Goal: Task Accomplishment & Management: Manage account settings

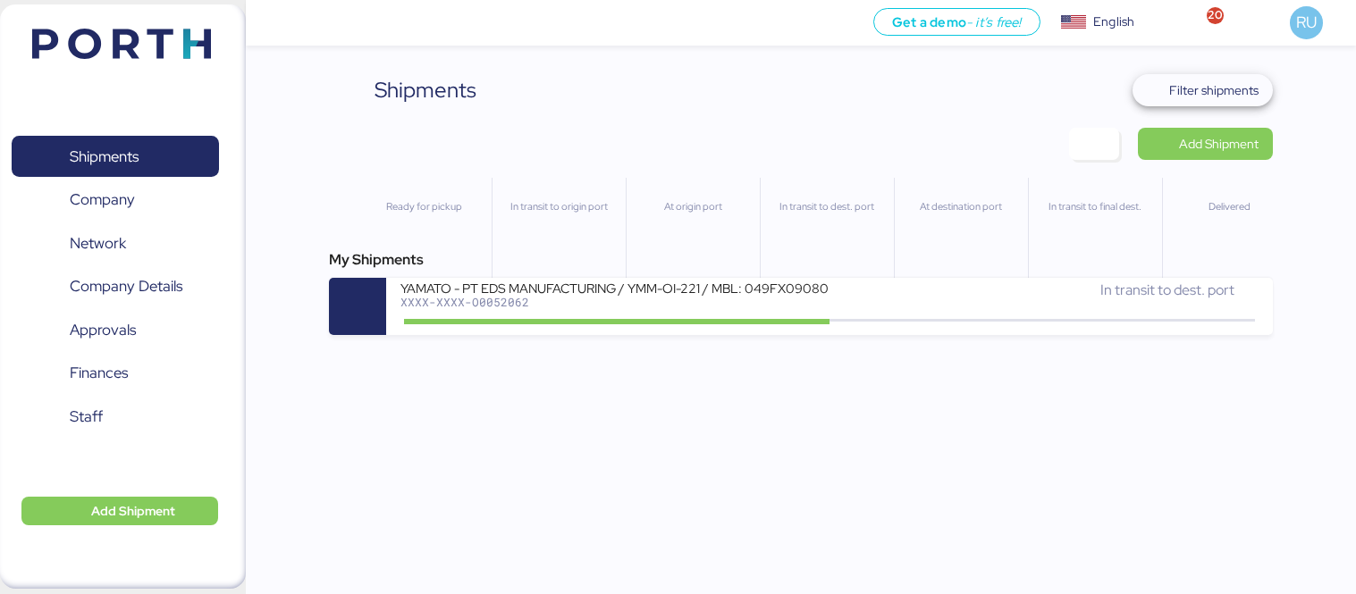
click at [1209, 81] on span "Filter shipments" at bounding box center [1213, 90] width 89 height 21
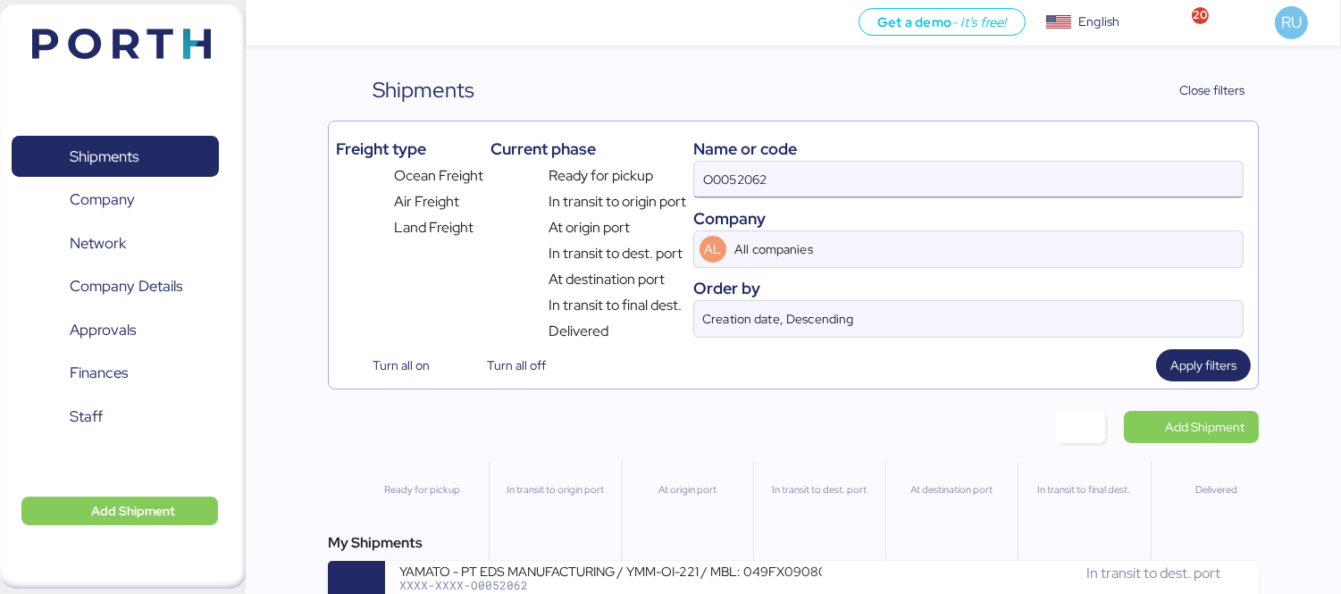
click at [910, 179] on input "O0052062" at bounding box center [968, 180] width 549 height 36
type input "O"
paste input "O0052140"
type input "O0052140"
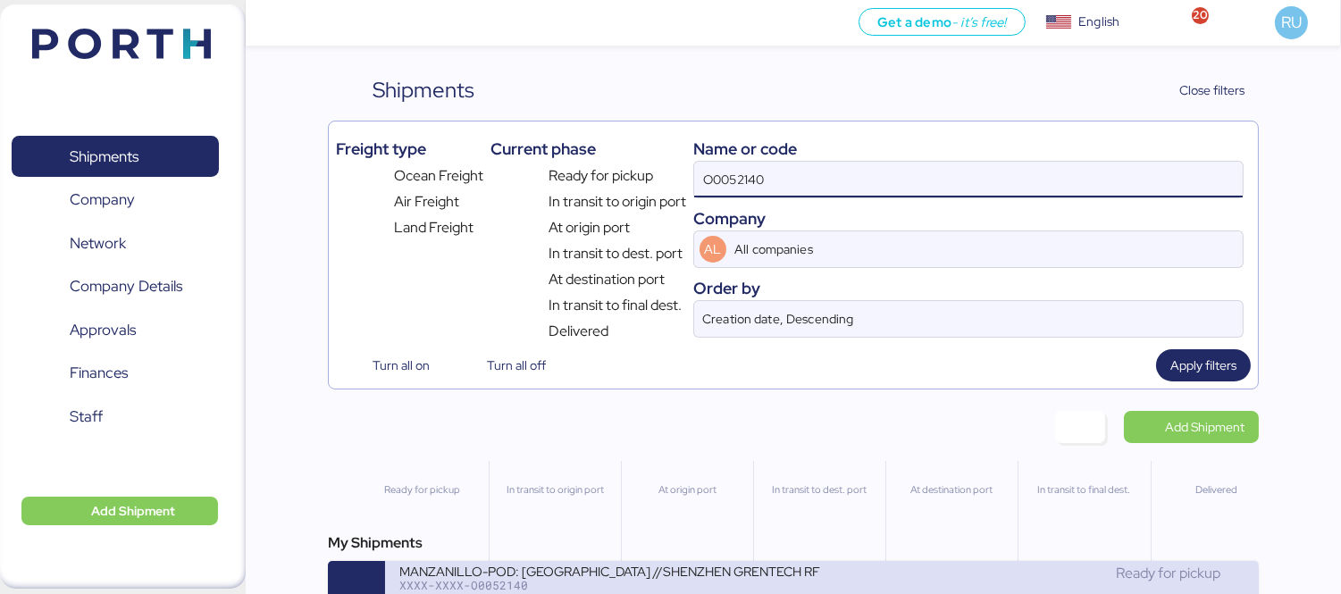
click at [731, 578] on div "MANZANILLO-POD: [GEOGRAPHIC_DATA] //SHENZHEN GRENTECH RF COMMUNICATION LIMITED …" at bounding box center [610, 570] width 423 height 15
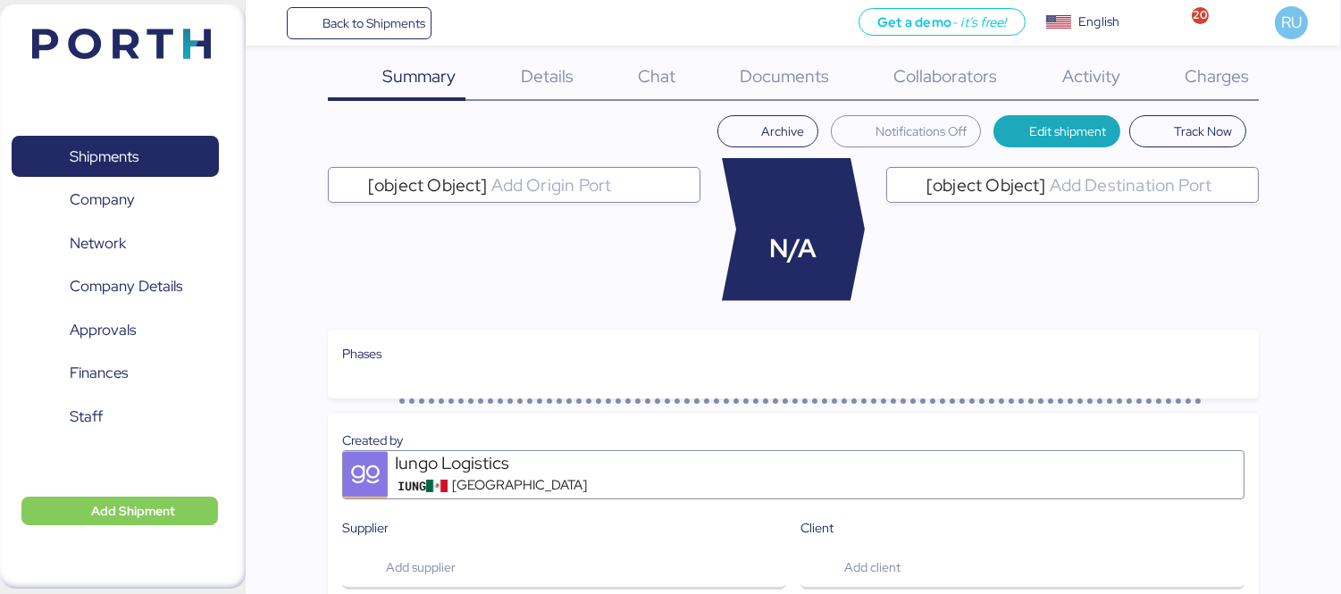
scroll to position [24, 0]
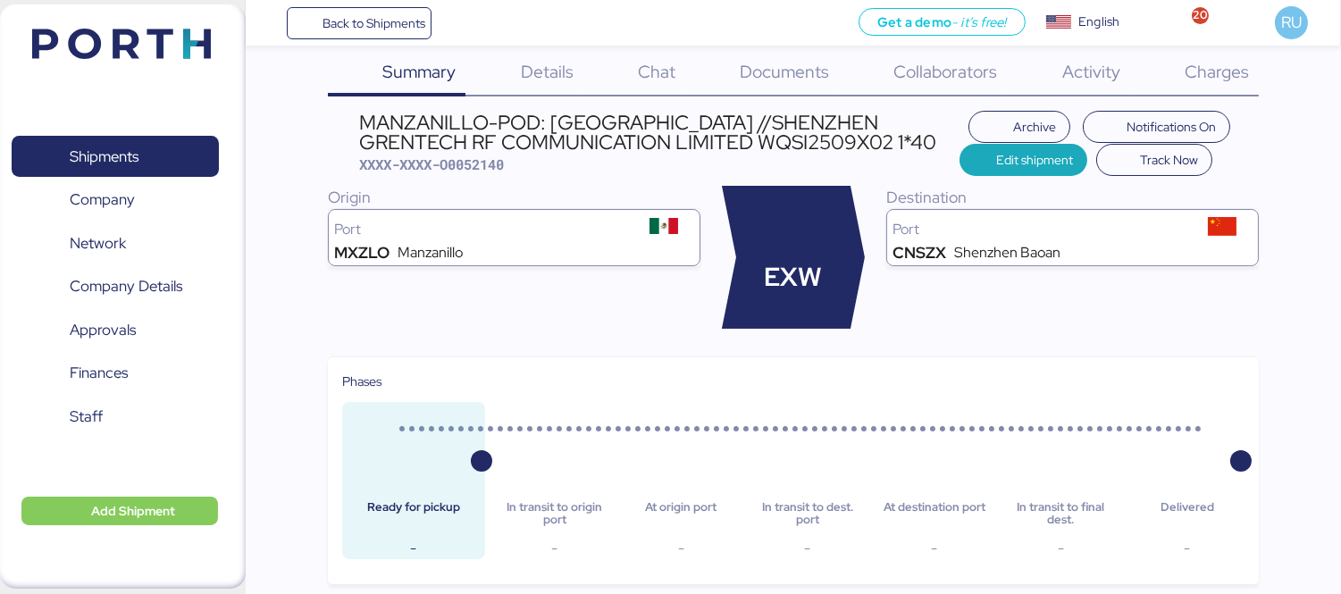
click at [1209, 85] on div "Charges 0" at bounding box center [1194, 73] width 129 height 46
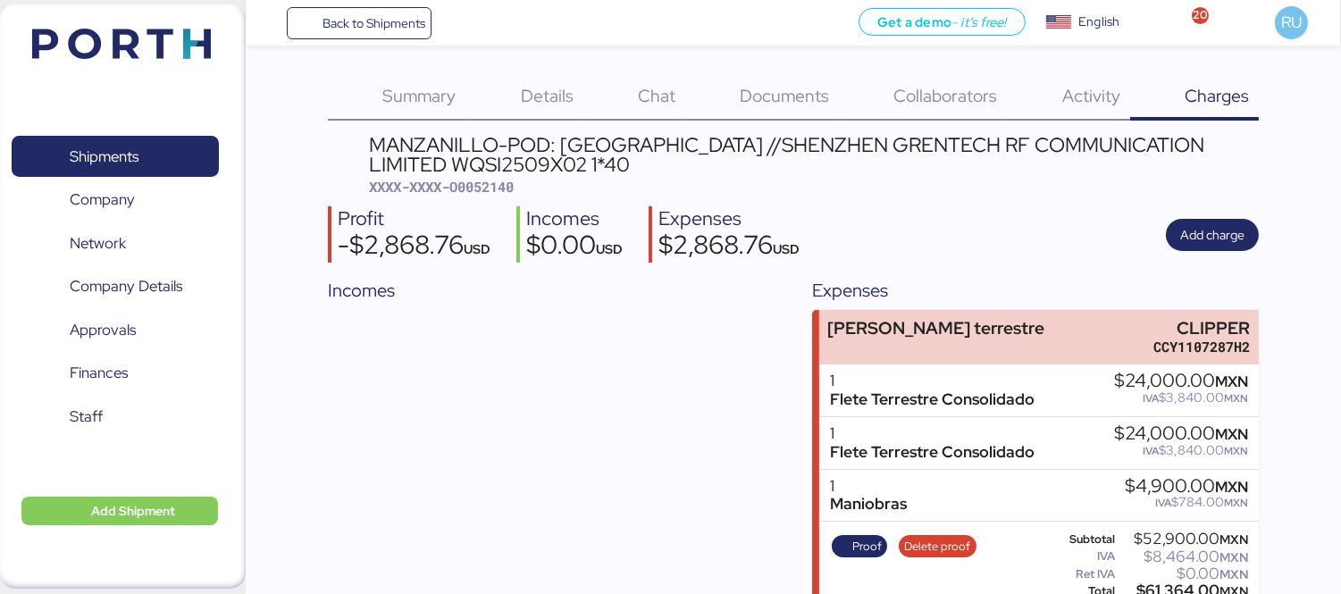
scroll to position [29, 0]
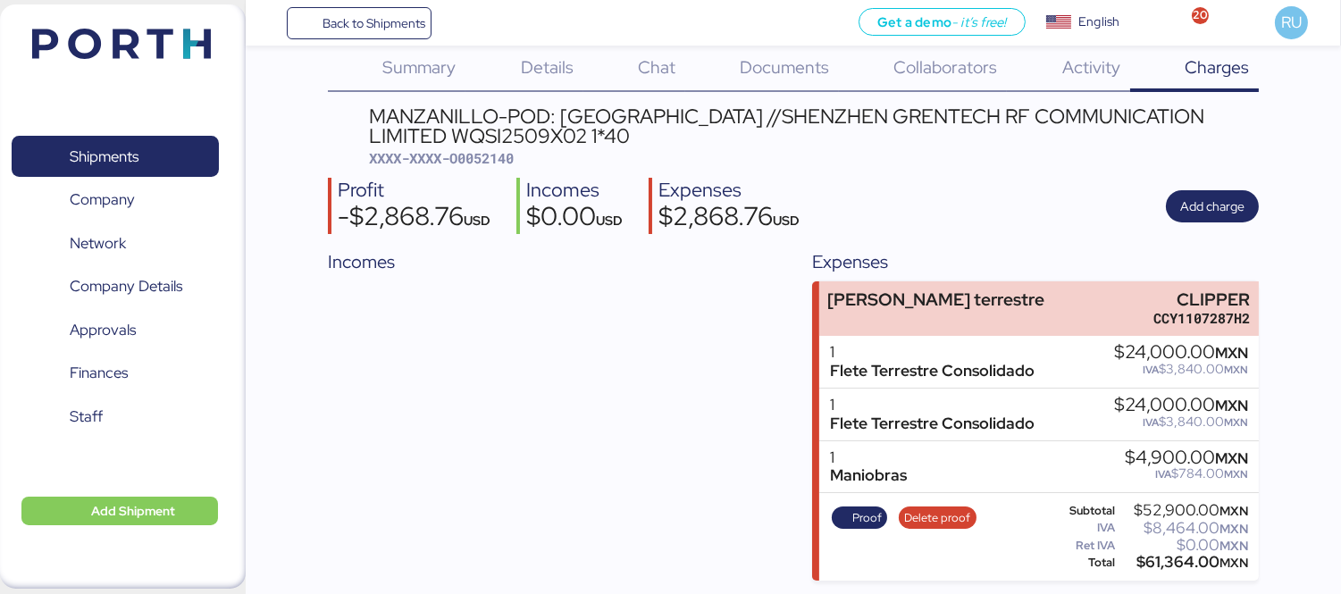
click at [149, 29] on img at bounding box center [121, 44] width 179 height 30
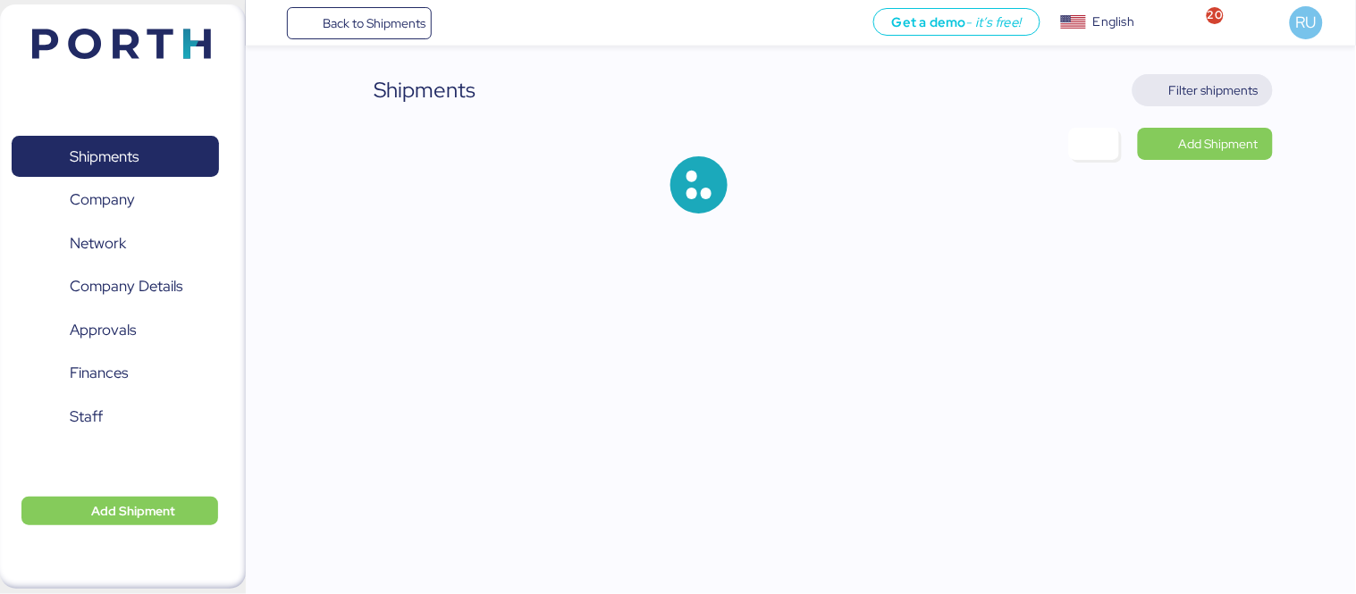
click at [1178, 88] on span "Filter shipments" at bounding box center [1213, 90] width 89 height 21
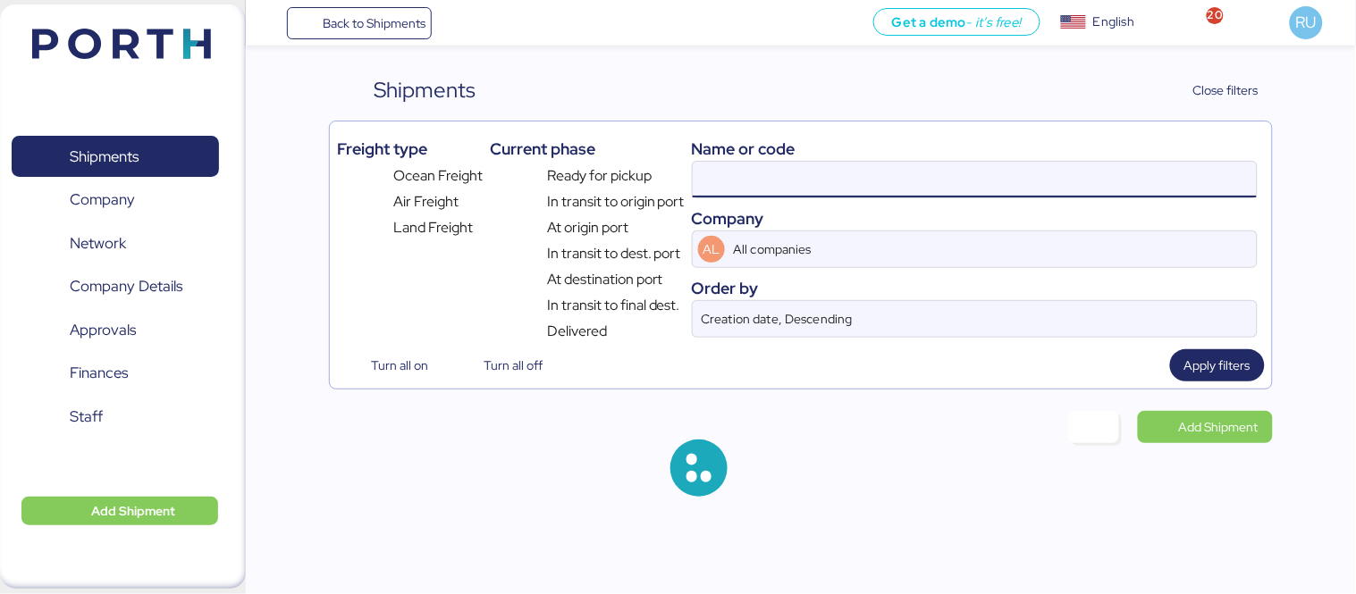
click at [781, 192] on input at bounding box center [975, 180] width 564 height 36
paste input "ZIMUSHH31878282"
type input "ZIMUSHH31878282"
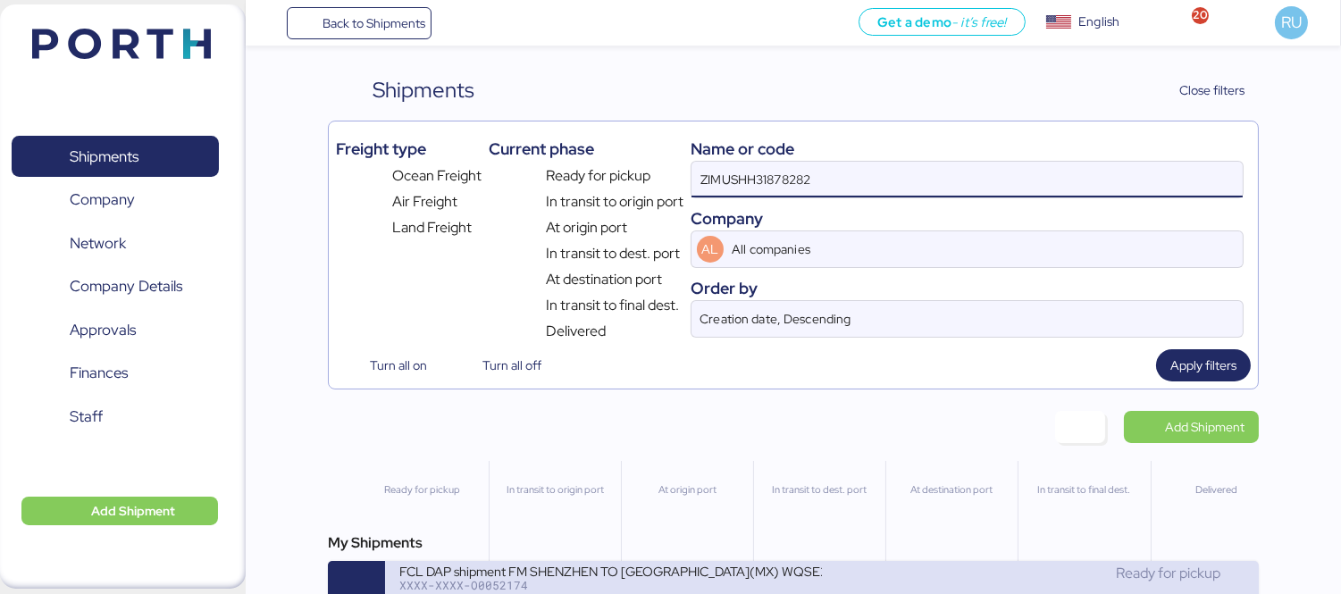
click at [827, 584] on div "Ready for pickup" at bounding box center [1033, 573] width 423 height 21
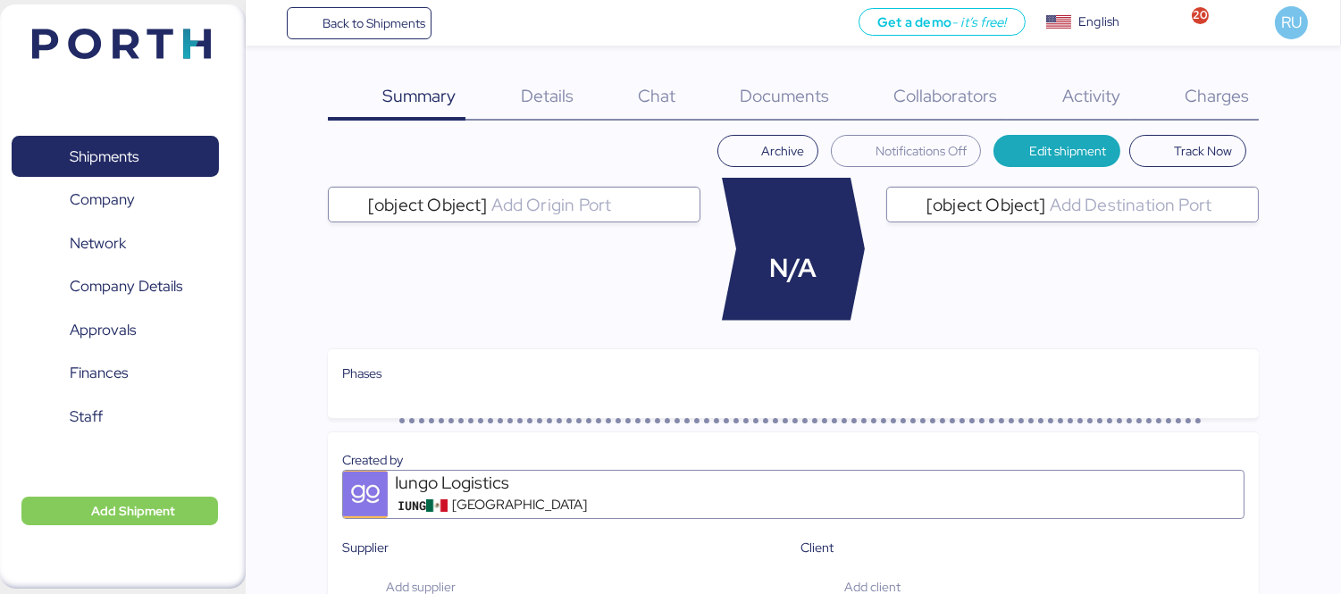
click at [1218, 104] on span "Charges" at bounding box center [1217, 95] width 64 height 23
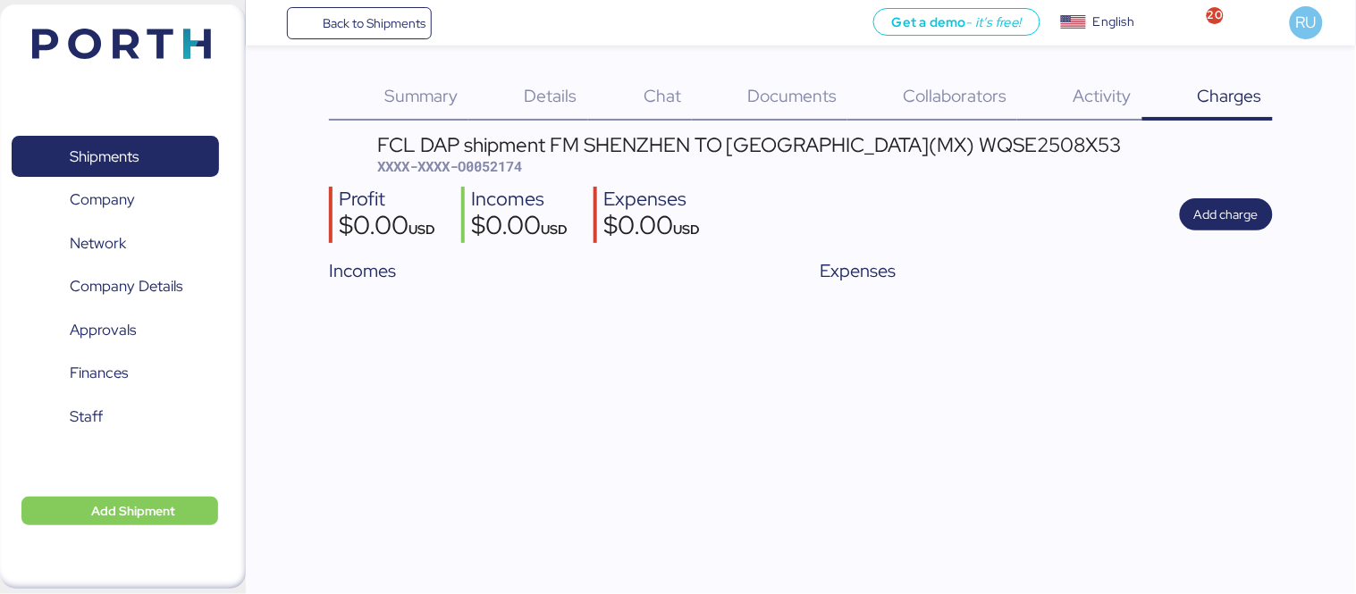
click at [122, 56] on img at bounding box center [121, 44] width 179 height 30
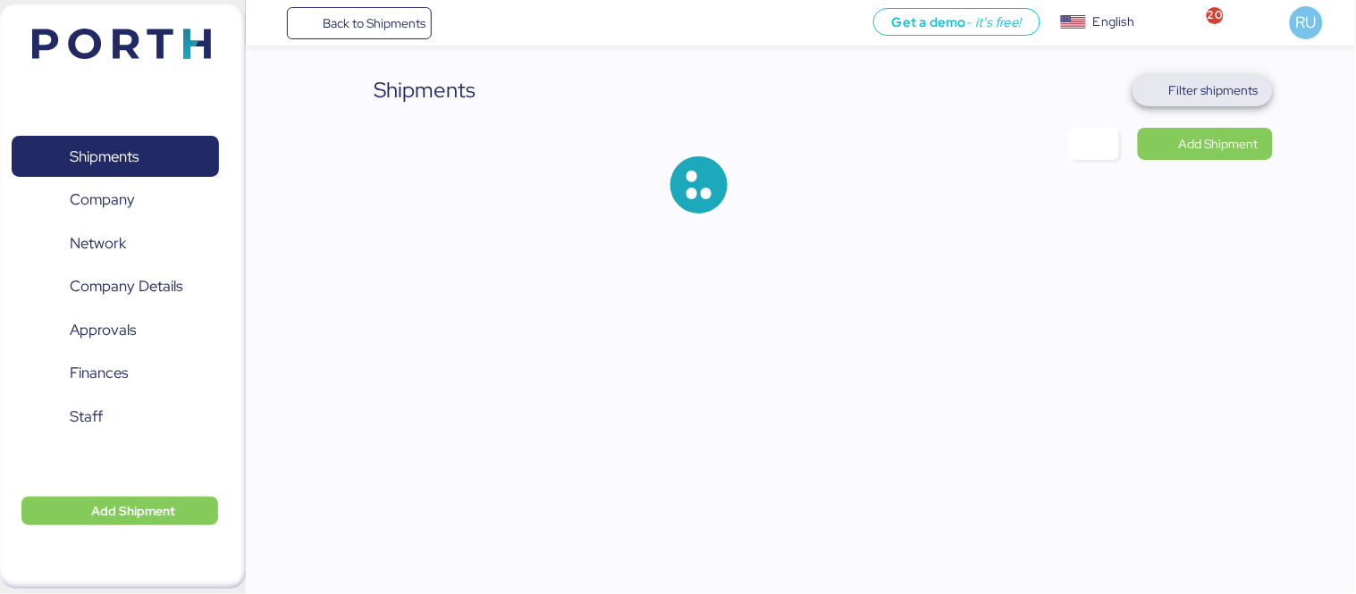
click at [1205, 86] on span "Filter shipments" at bounding box center [1213, 90] width 89 height 21
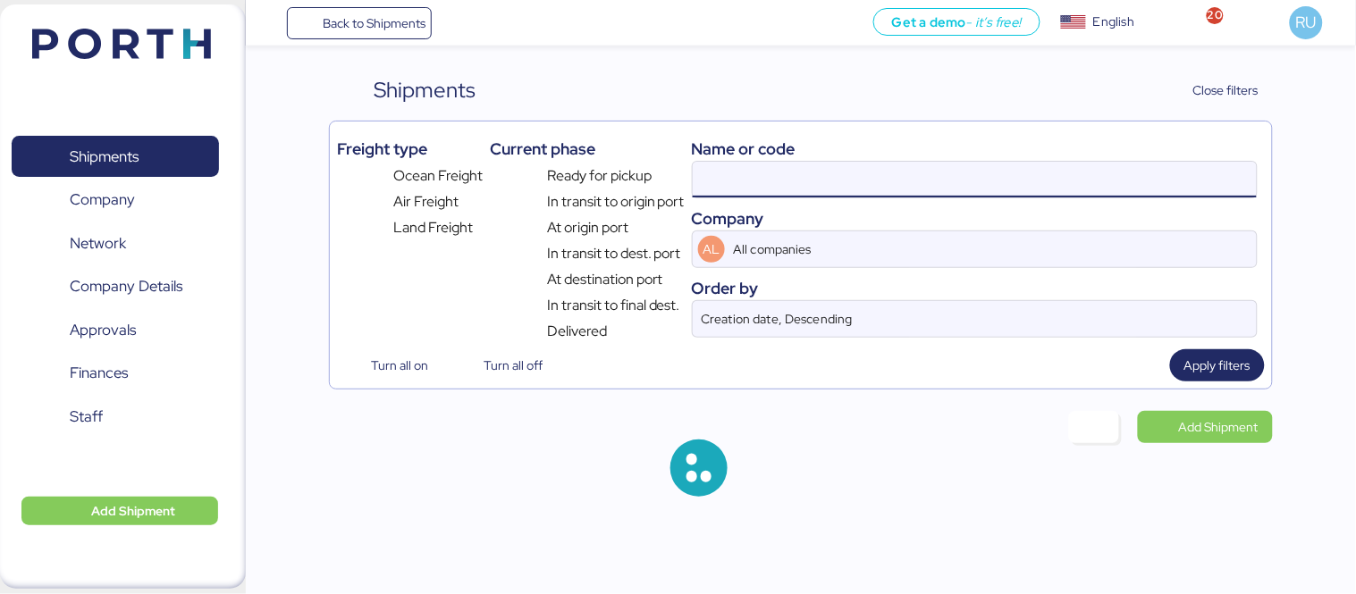
click at [868, 165] on input at bounding box center [975, 180] width 564 height 36
paste input "O0052104"
type input "O0052104"
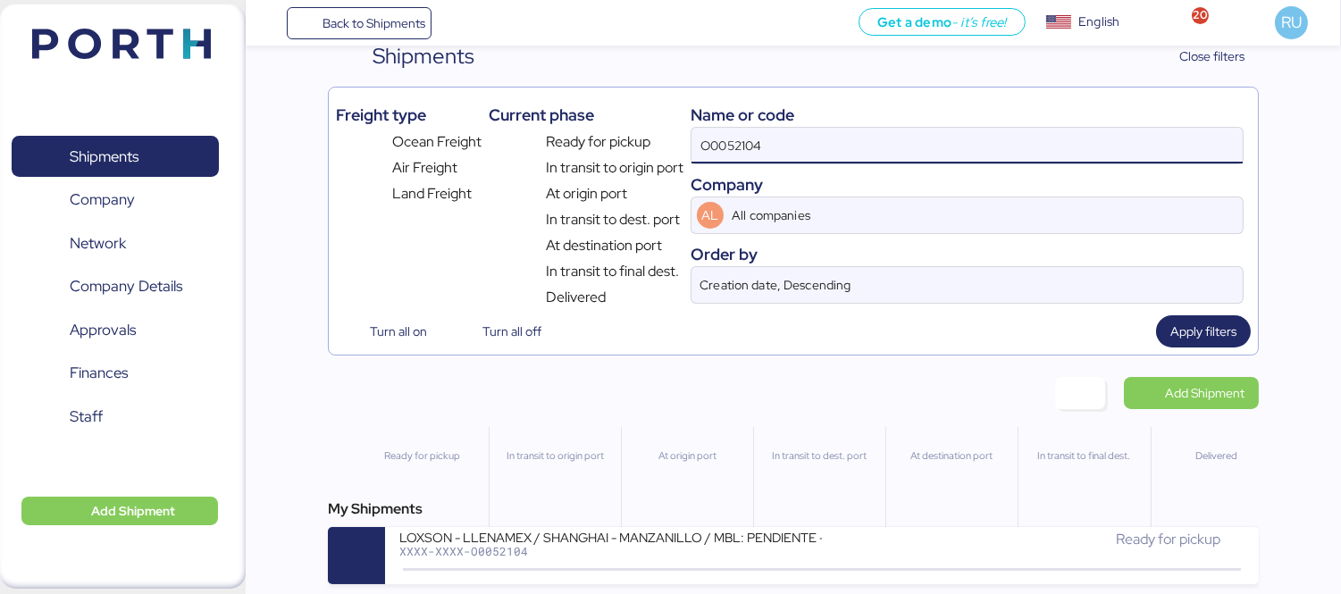
scroll to position [42, 0]
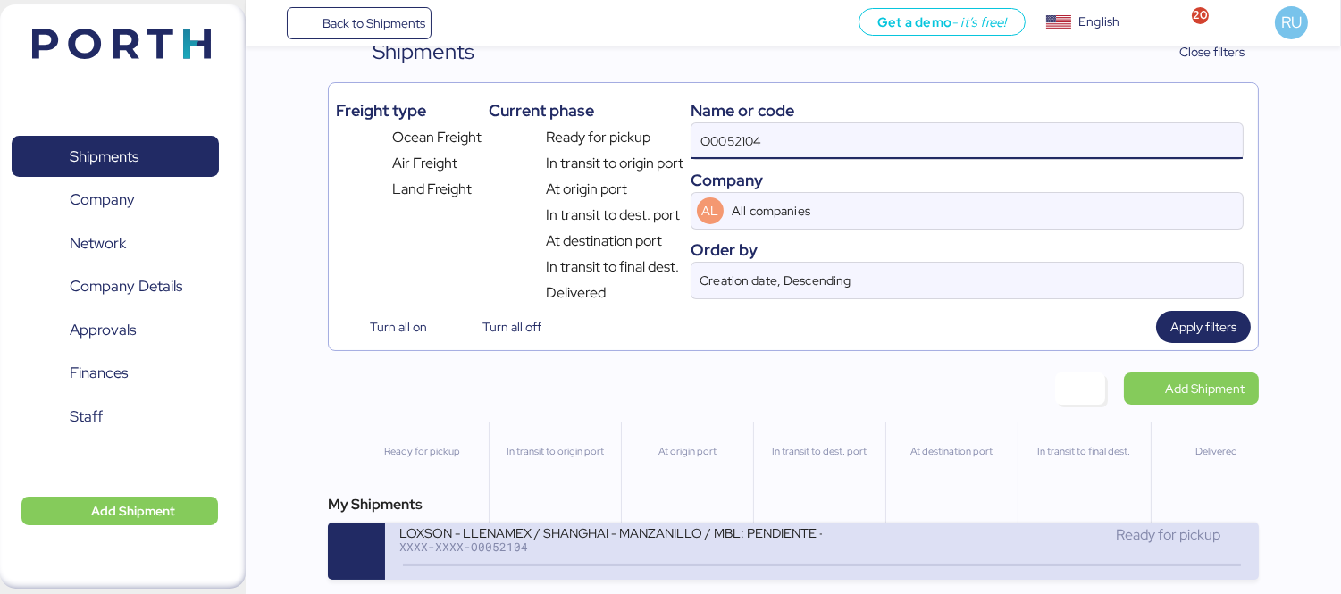
click at [798, 540] on div "LOXSON - LLENAMEX / SHANGHAI - MANZANILLO / MBL: PENDIENTE - HBL: KSSE250901419…" at bounding box center [610, 532] width 423 height 15
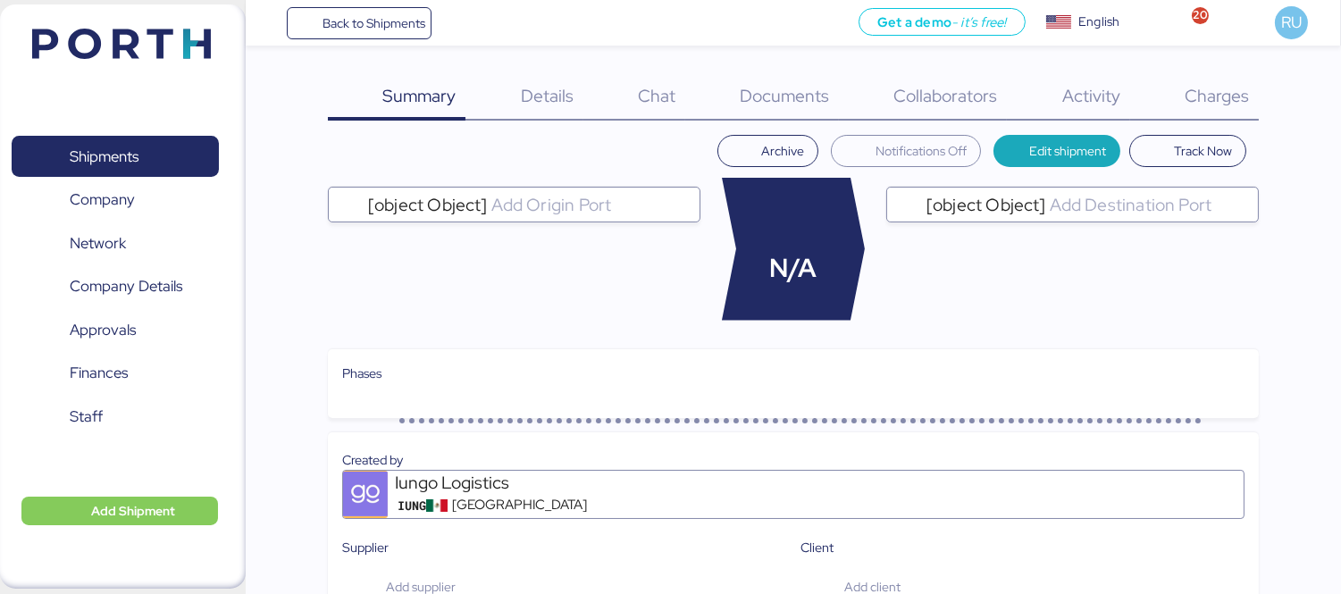
click at [1208, 98] on span "Charges" at bounding box center [1217, 95] width 64 height 23
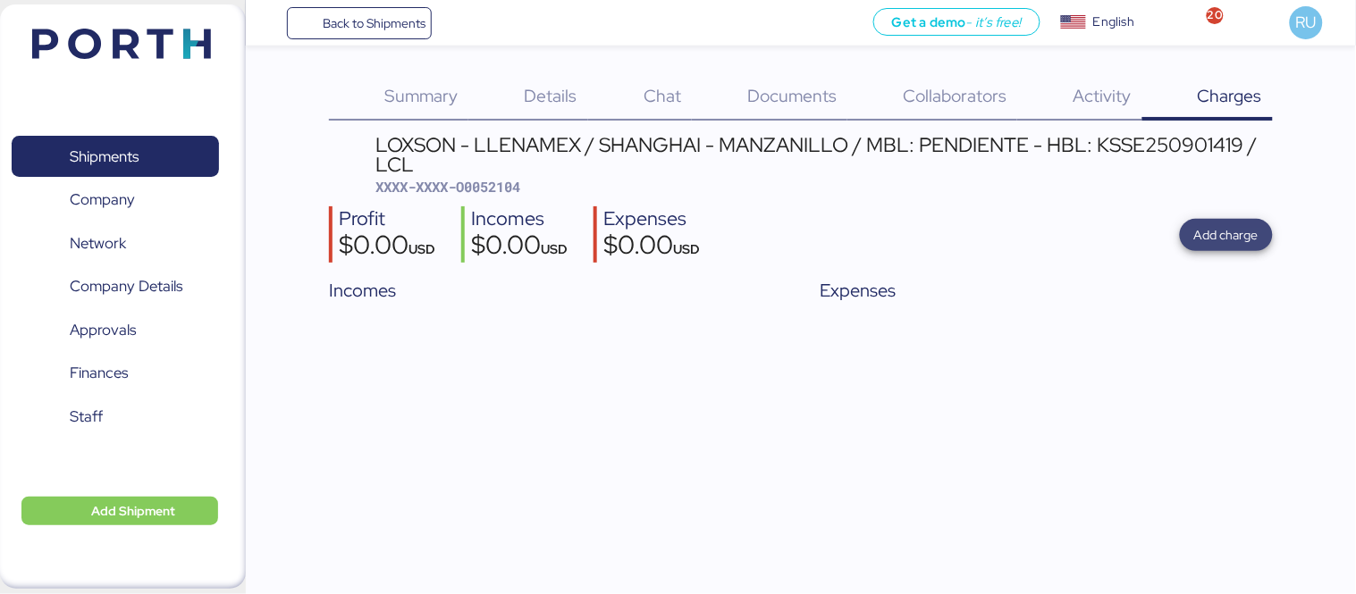
click at [1238, 224] on span "Add charge" at bounding box center [1226, 234] width 64 height 21
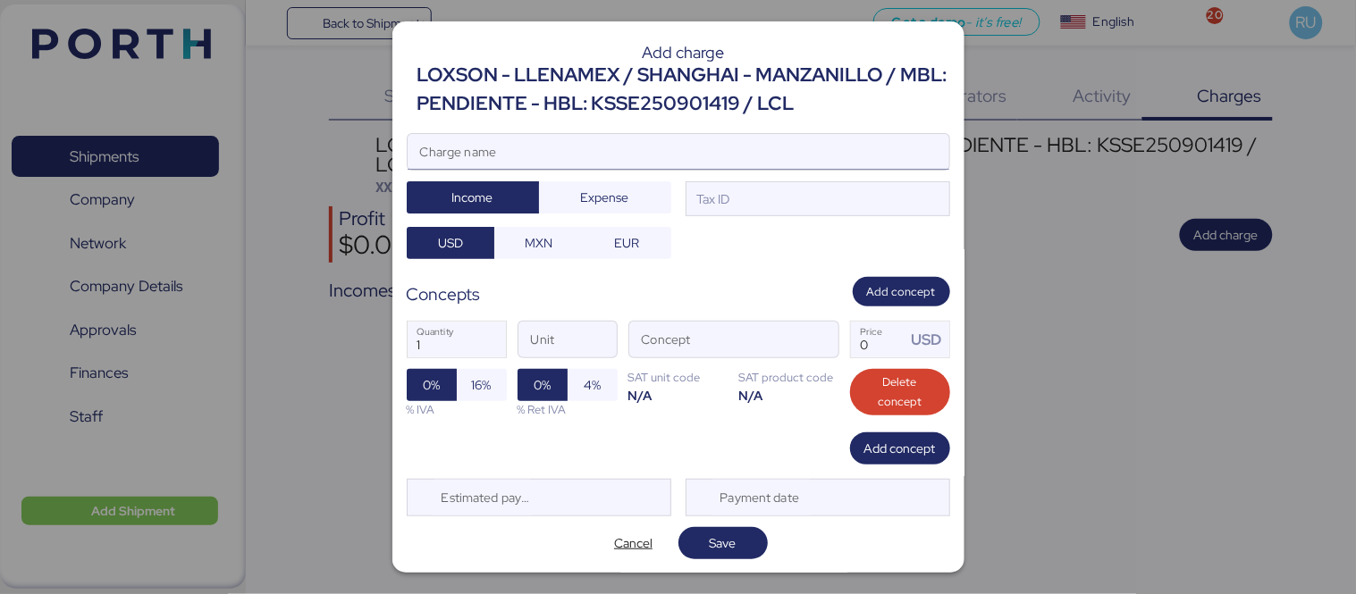
click at [646, 143] on input "Charge name" at bounding box center [678, 152] width 542 height 36
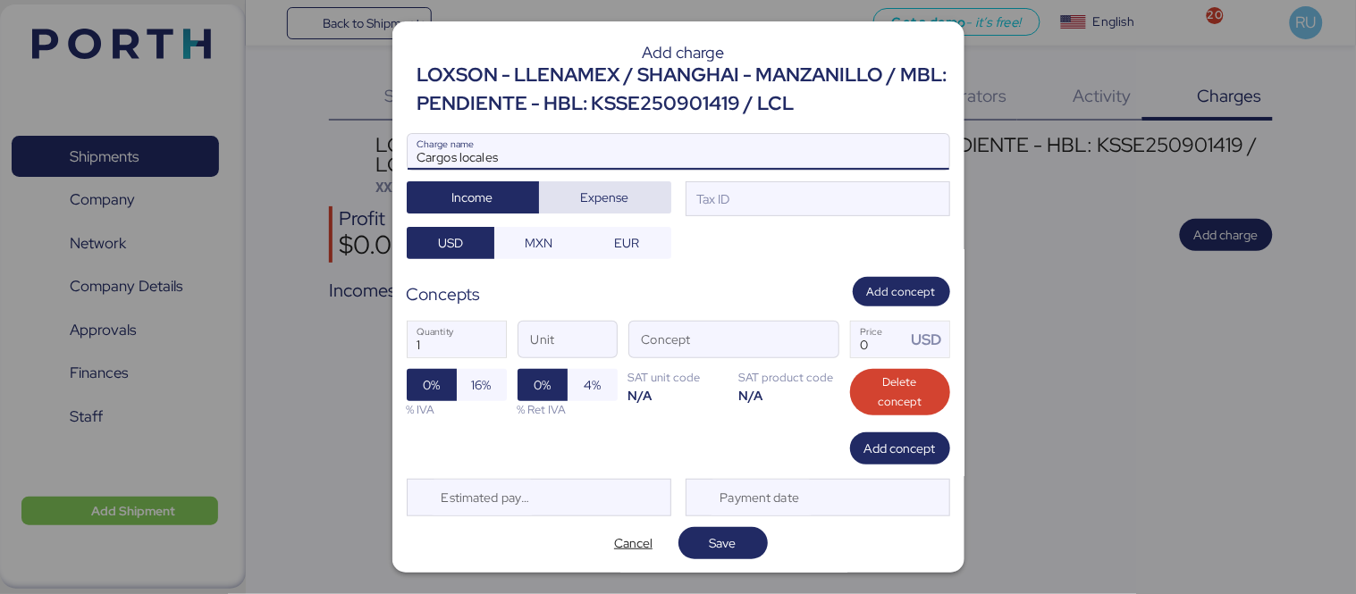
type input "Cargos locales"
click at [628, 189] on span "Expense" at bounding box center [605, 197] width 104 height 25
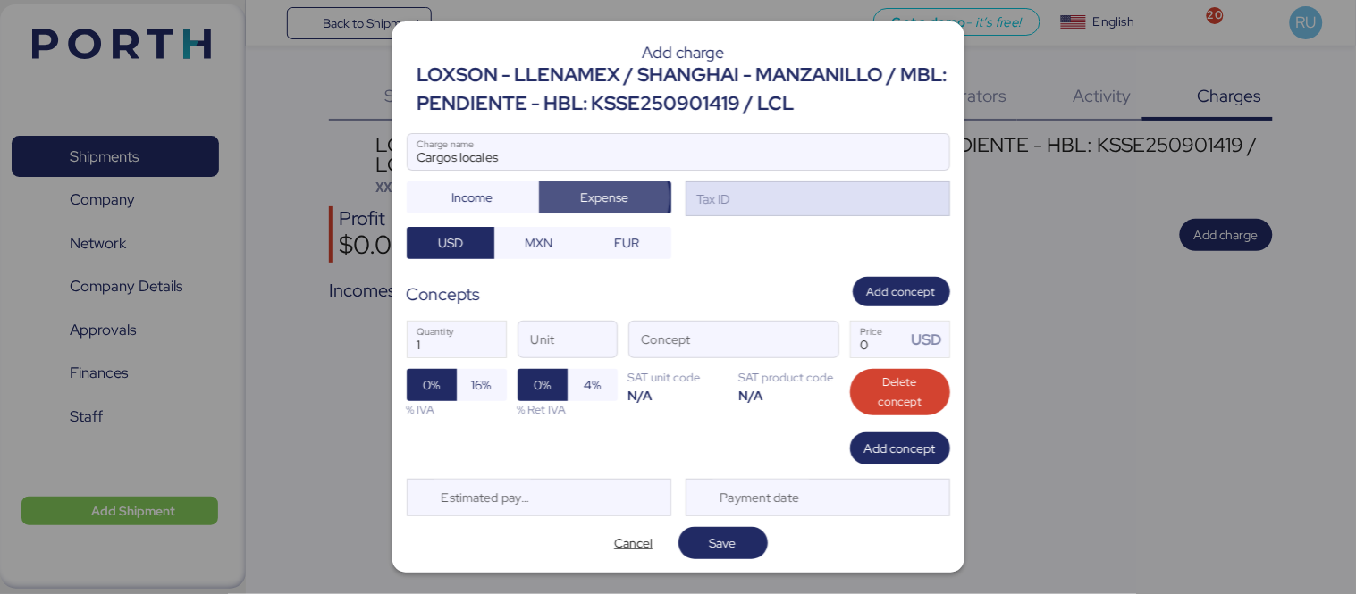
click at [706, 199] on div "Tax ID" at bounding box center [711, 199] width 37 height 20
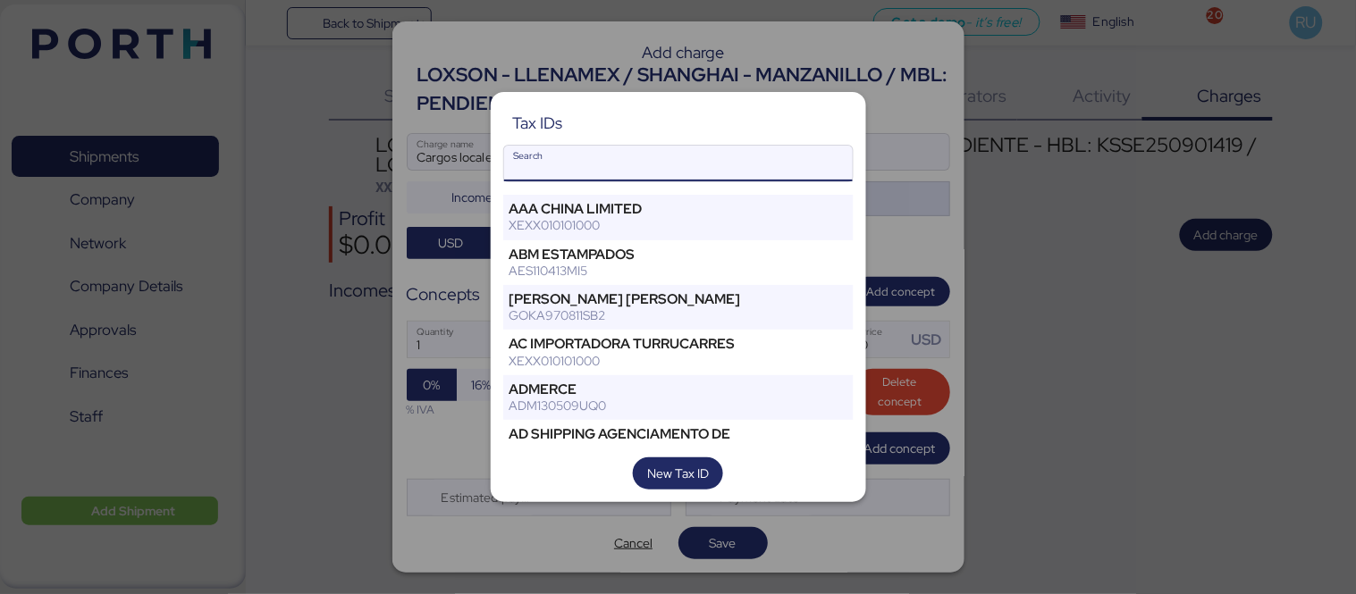
type input "m"
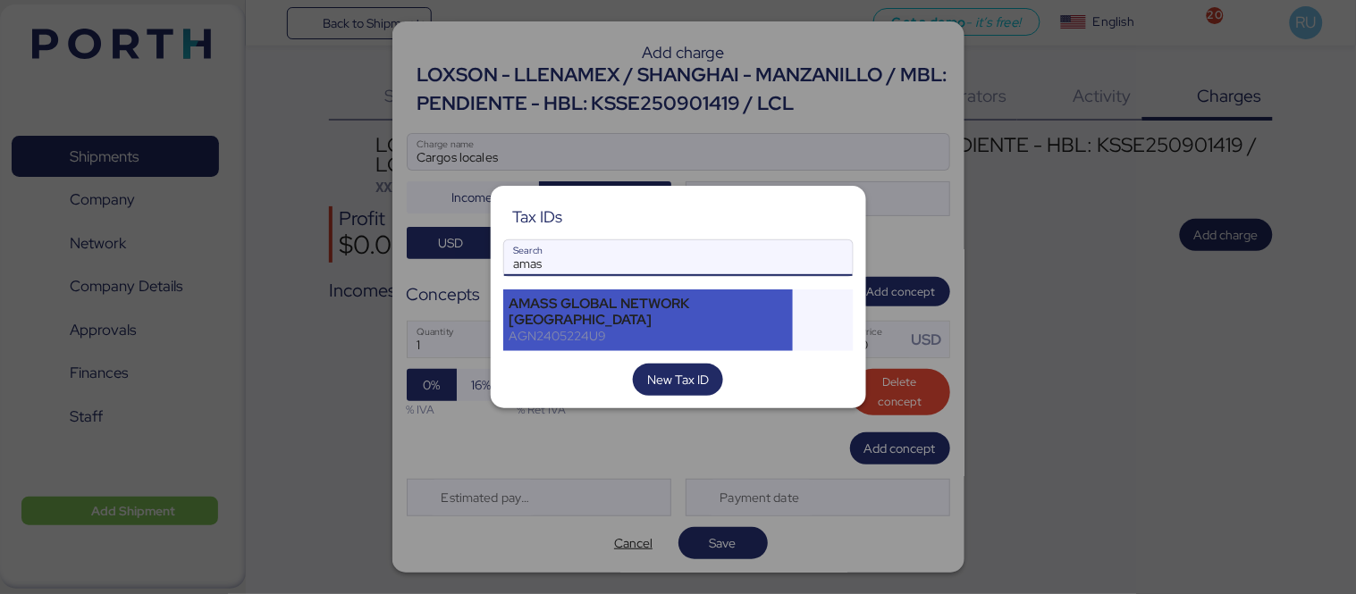
type input "amas"
click at [659, 311] on div "AMASS GLOBAL NETWORK [GEOGRAPHIC_DATA]" at bounding box center [648, 312] width 278 height 32
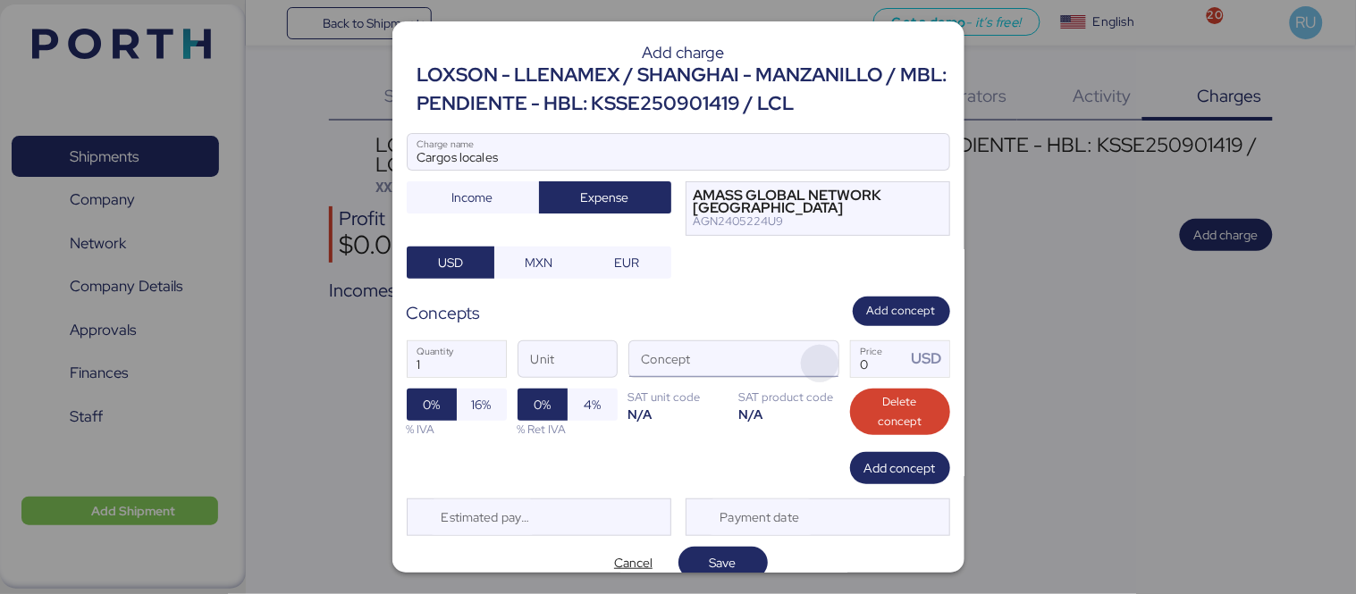
click at [814, 354] on span "button" at bounding box center [820, 364] width 38 height 38
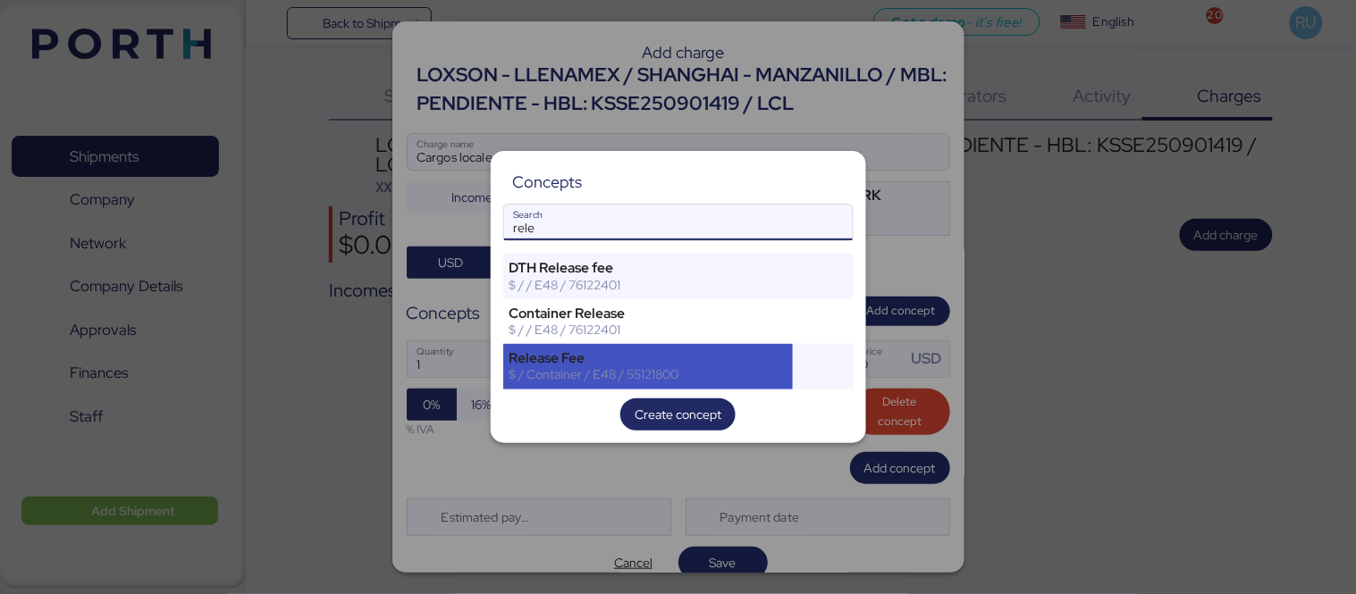
type input "rele"
click at [757, 359] on div "Release Fee" at bounding box center [648, 358] width 278 height 16
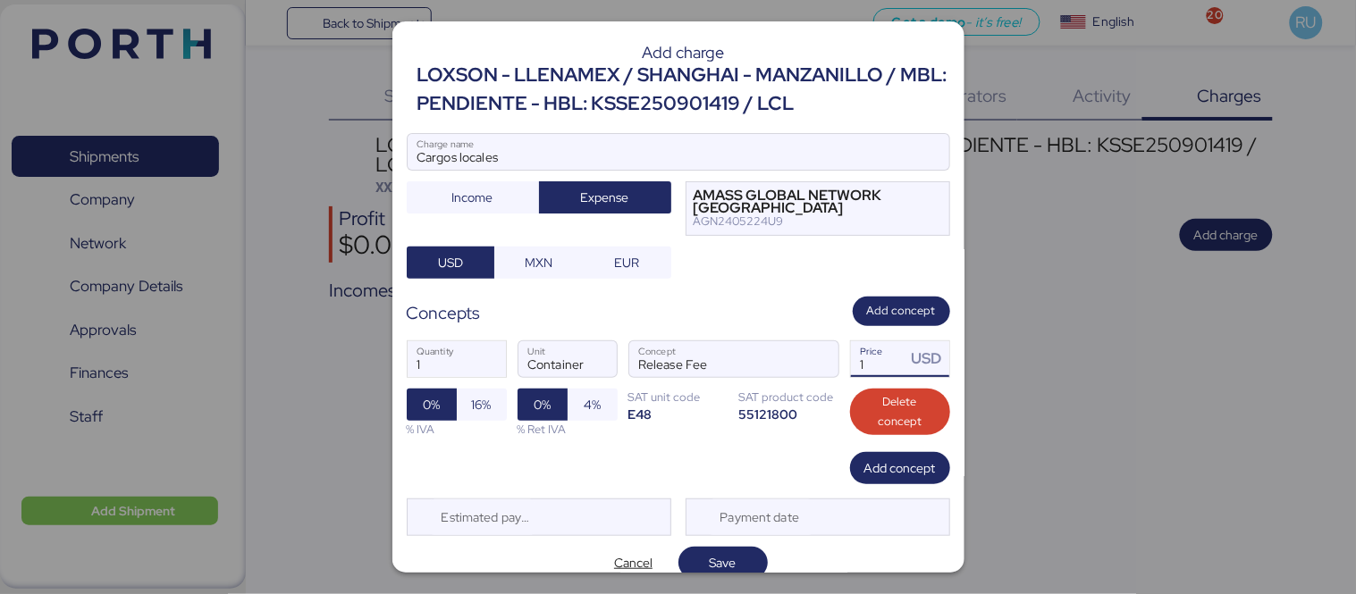
click at [861, 374] on input "1" at bounding box center [878, 359] width 55 height 36
click at [877, 379] on div "1 Quantity Container Unit Release Fee Concept 473 Price USD 0% 16% % IVA 0% 4% …" at bounding box center [678, 389] width 543 height 126
click at [877, 371] on input "473" at bounding box center [878, 359] width 55 height 36
type input "473.03"
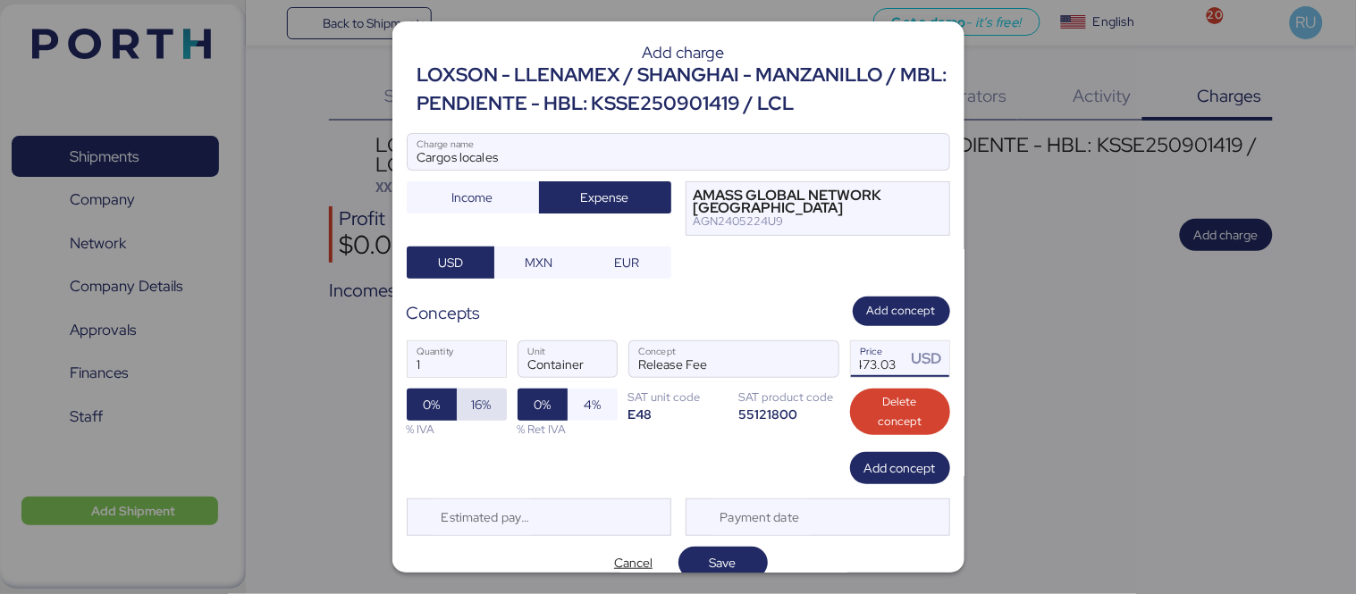
click at [481, 408] on span "16%" at bounding box center [482, 404] width 20 height 21
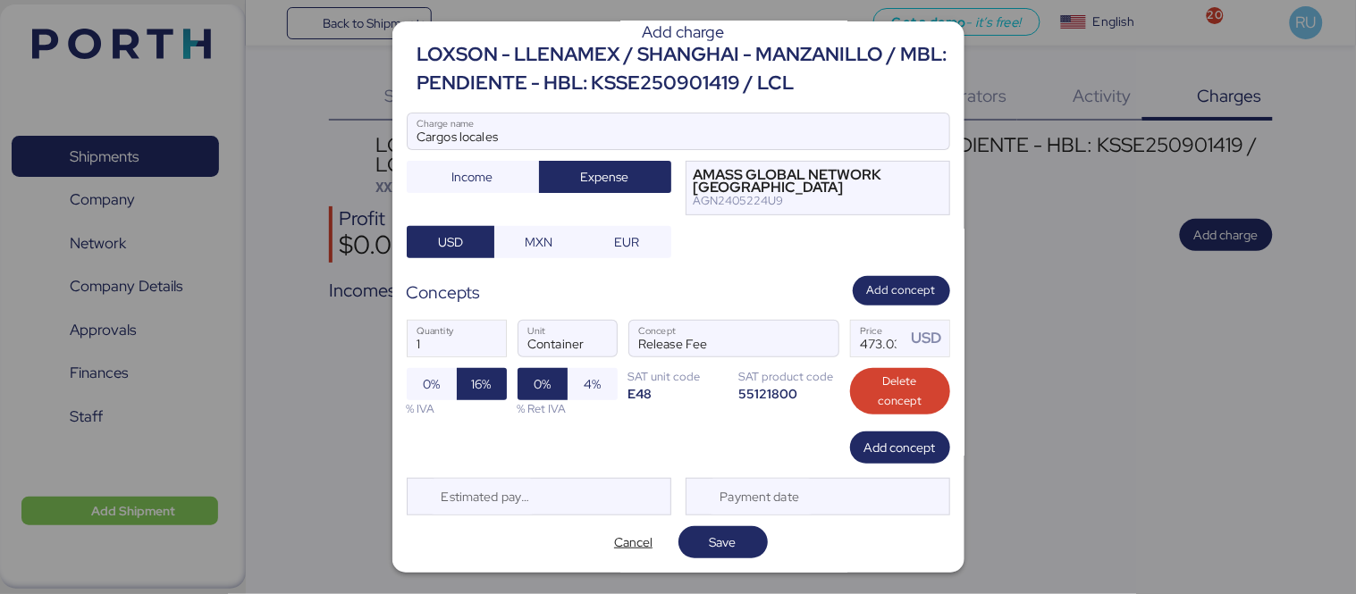
click at [721, 517] on div "Add charge LOXSON - LLENAMEX / [GEOGRAPHIC_DATA] - MANZANILLO / MBL: PENDIENTE …" at bounding box center [678, 296] width 572 height 551
click at [728, 530] on span "Save" at bounding box center [723, 542] width 61 height 25
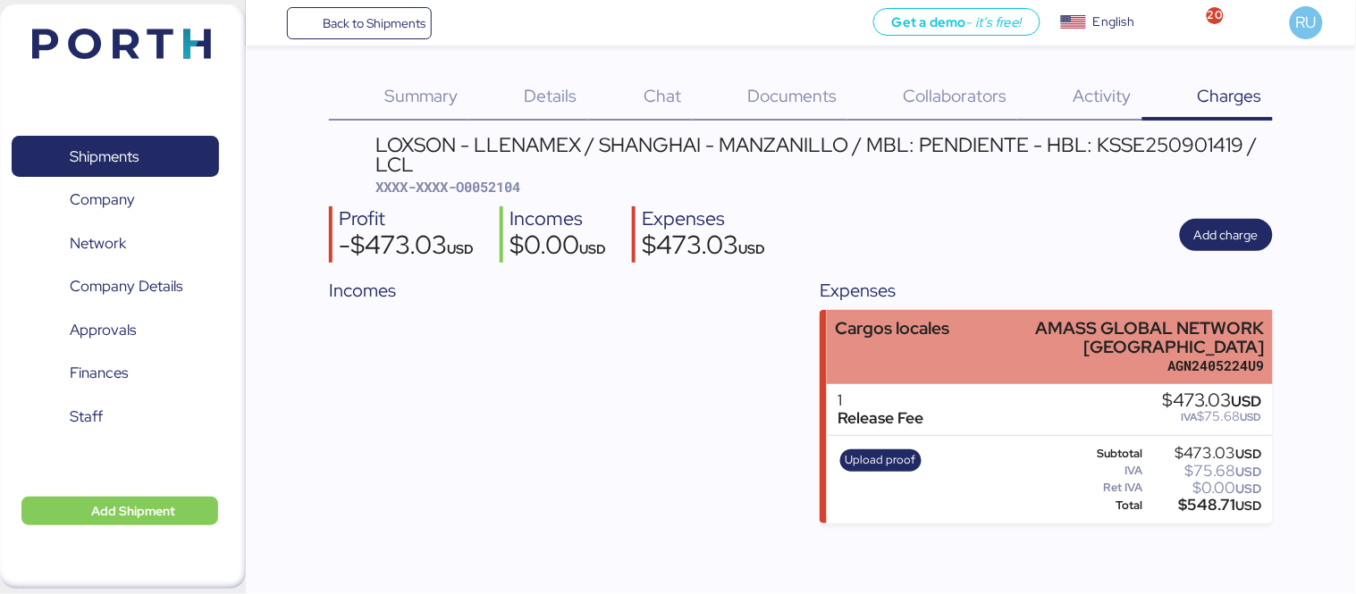
click at [940, 345] on div "Cargos locales" at bounding box center [893, 347] width 114 height 56
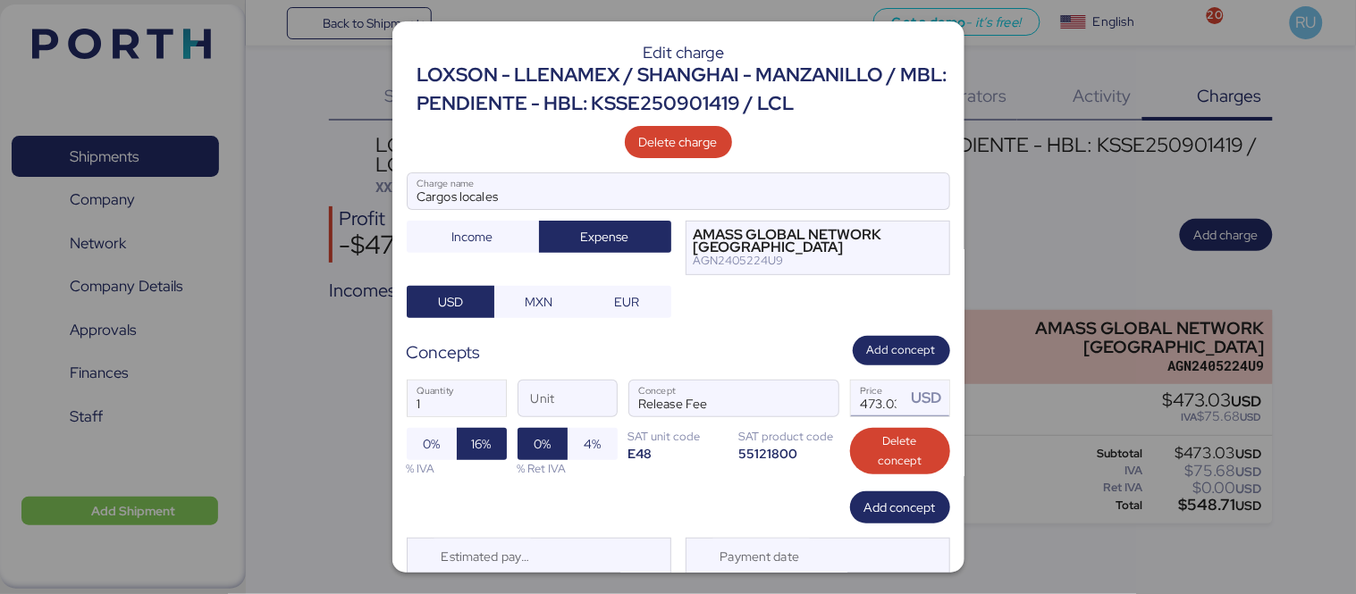
click at [880, 397] on input "473.03" at bounding box center [878, 399] width 55 height 36
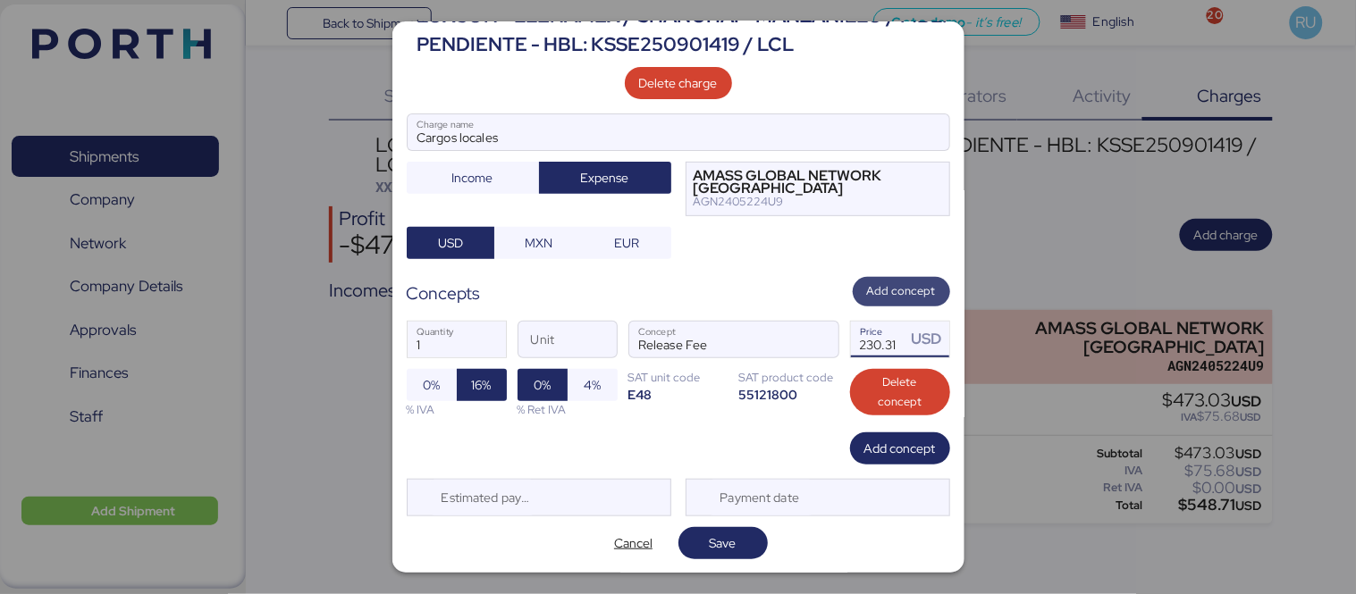
type input "230.31"
click at [894, 290] on span "Add concept" at bounding box center [901, 291] width 69 height 20
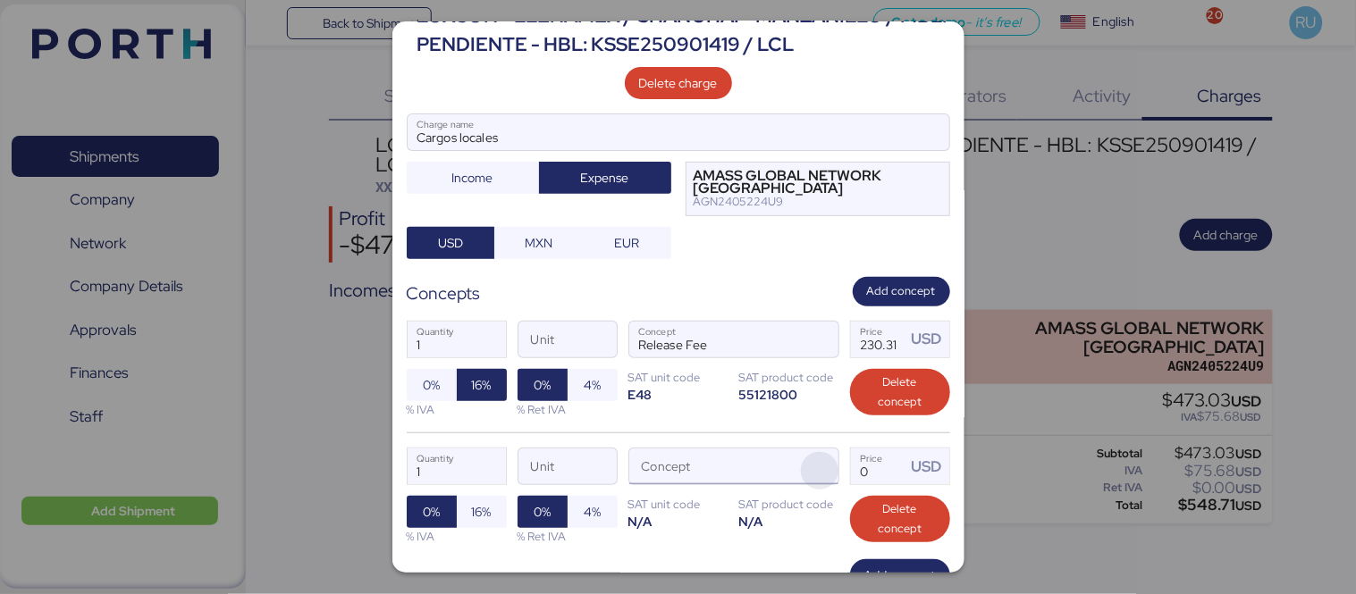
click at [817, 466] on span "button" at bounding box center [820, 471] width 38 height 38
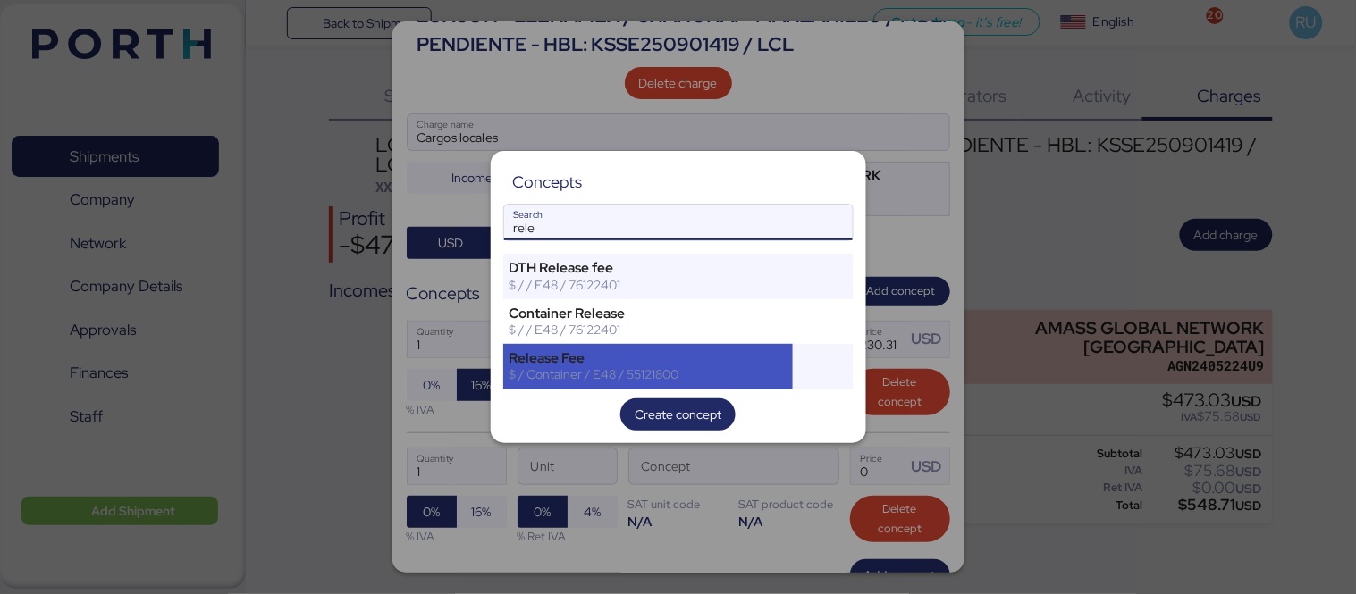
type input "rele"
click at [744, 367] on div "$ / Container / E48 / 55121800" at bounding box center [648, 374] width 278 height 16
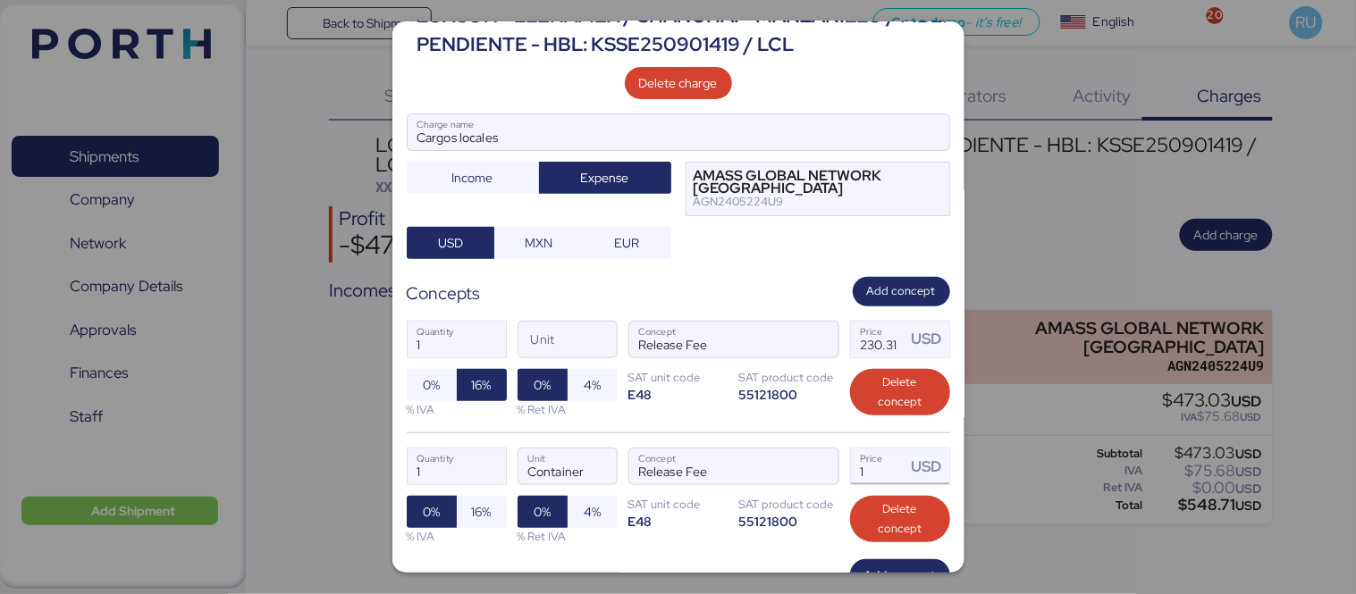
click at [854, 462] on input "1" at bounding box center [878, 467] width 55 height 36
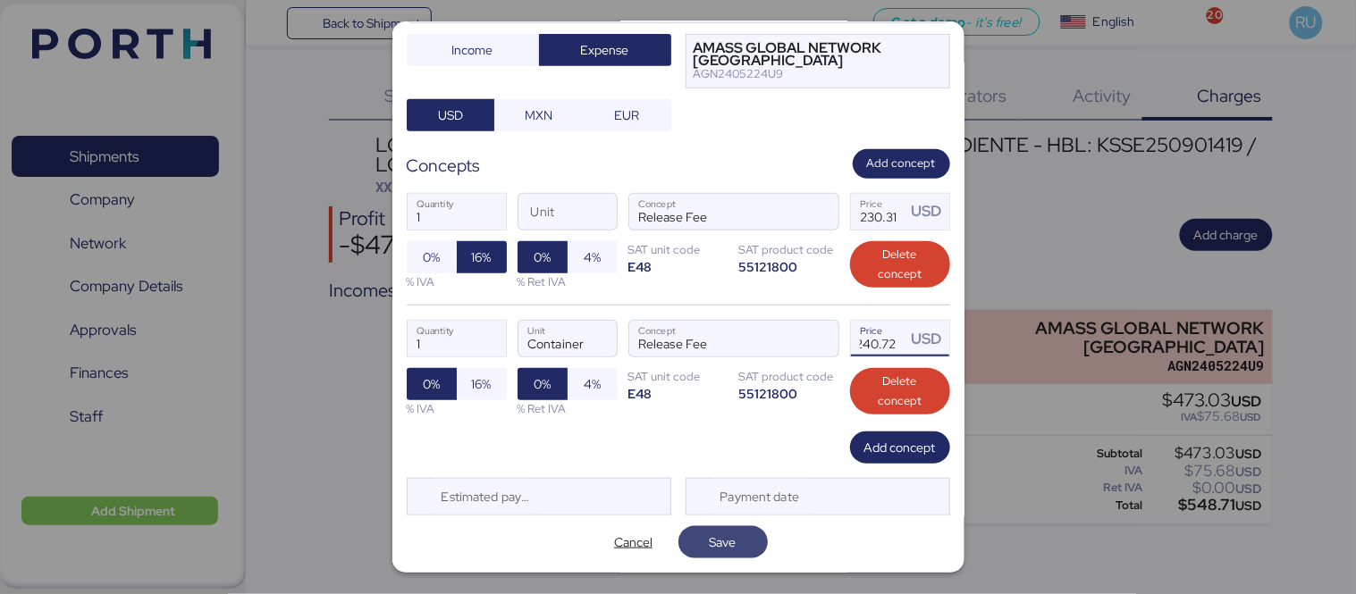
type input "240.72"
click at [733, 549] on span "Save" at bounding box center [723, 542] width 61 height 25
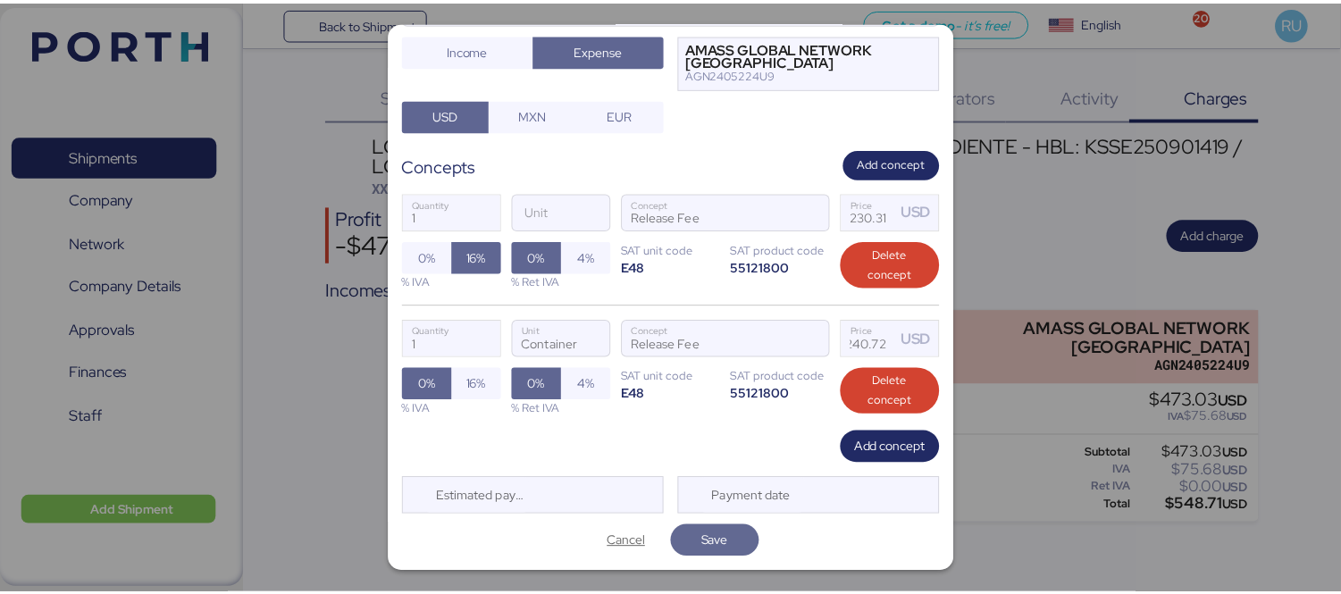
scroll to position [0, 0]
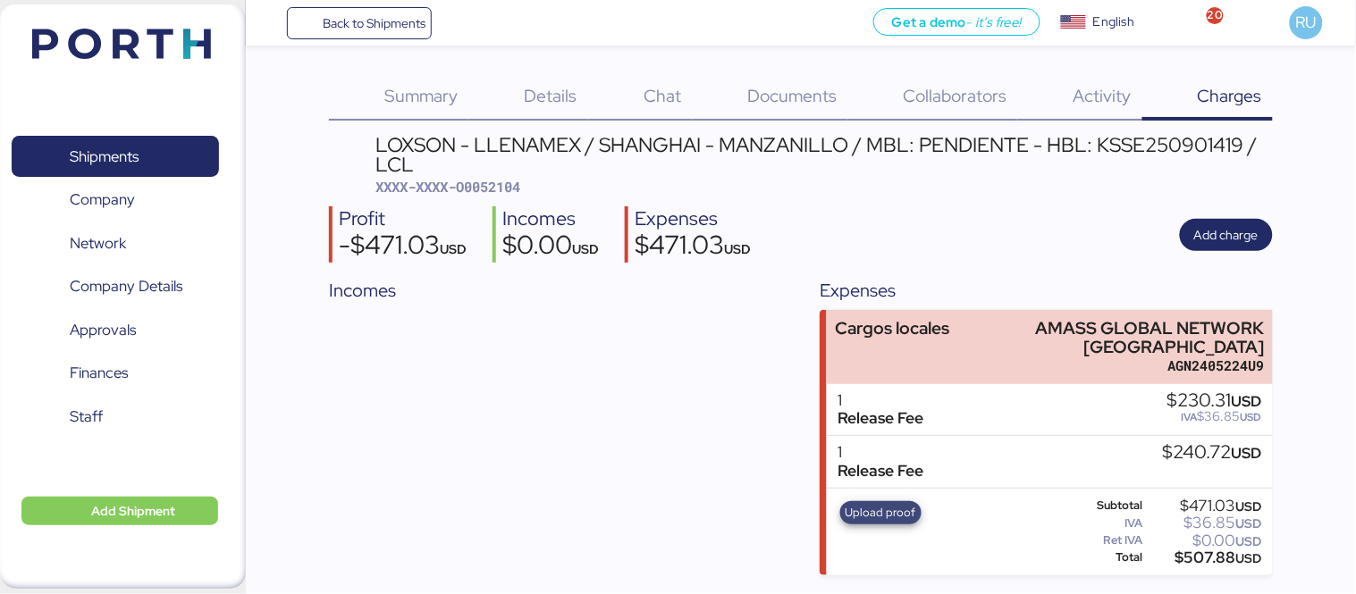
click at [871, 518] on span "Upload proof" at bounding box center [880, 513] width 71 height 20
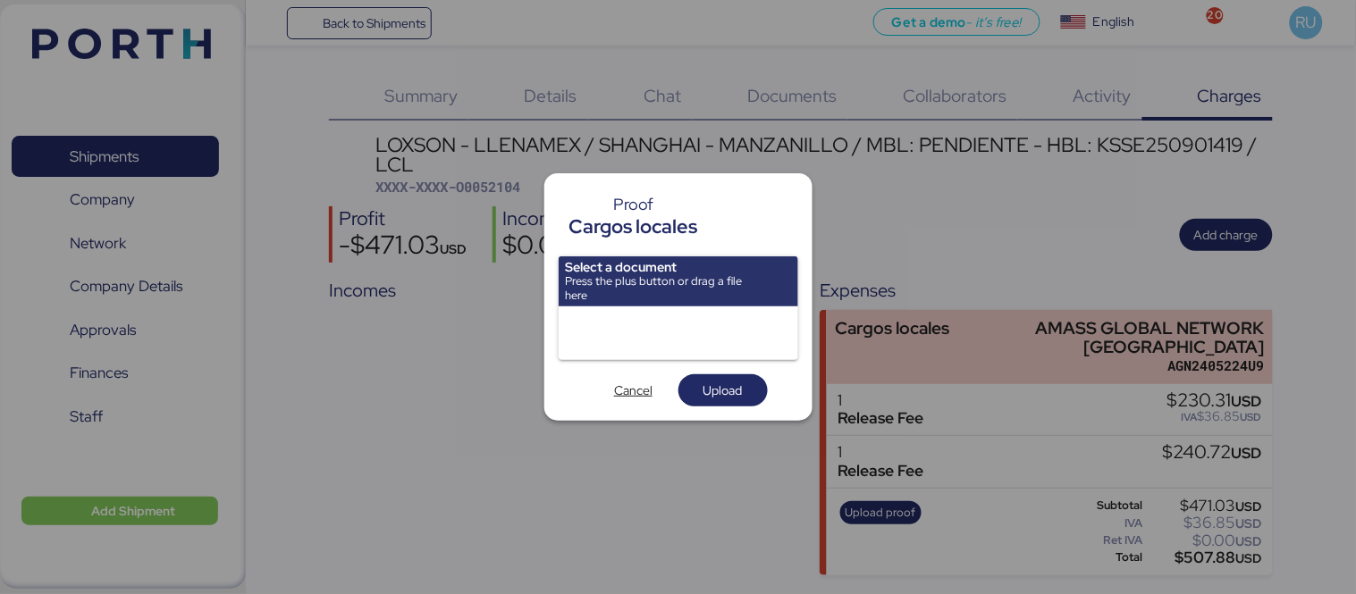
click at [1342, 581] on div at bounding box center [1342, 581] width 0 height 0
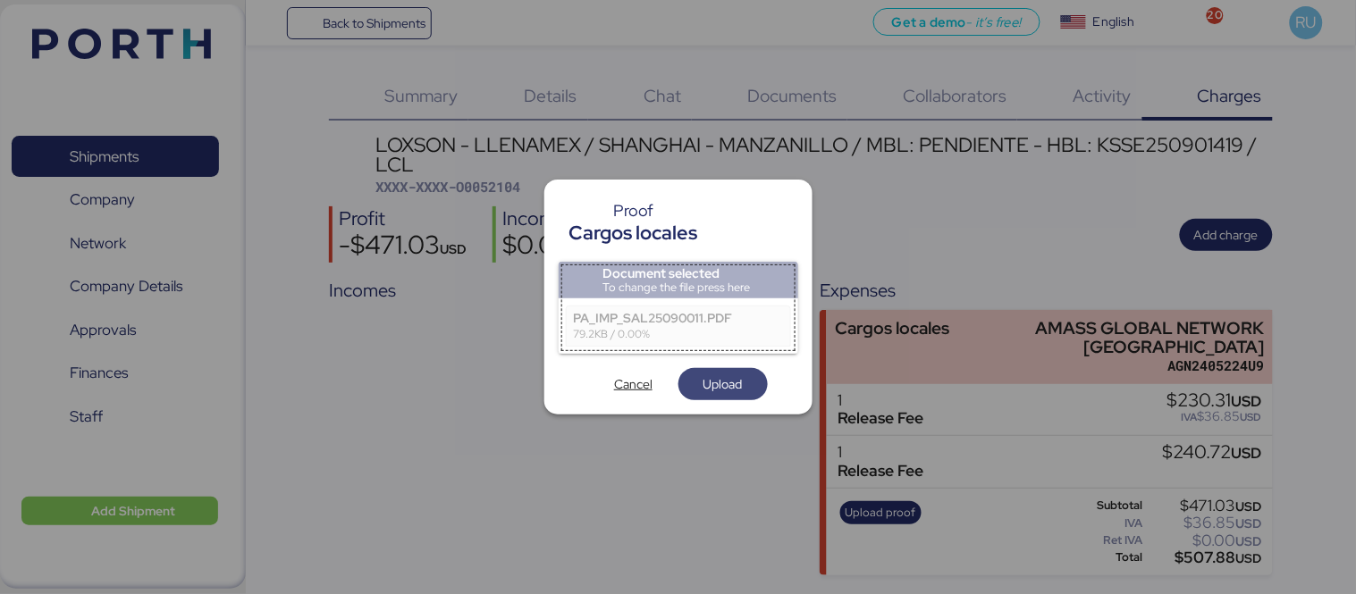
click at [719, 378] on span "Upload" at bounding box center [722, 384] width 39 height 21
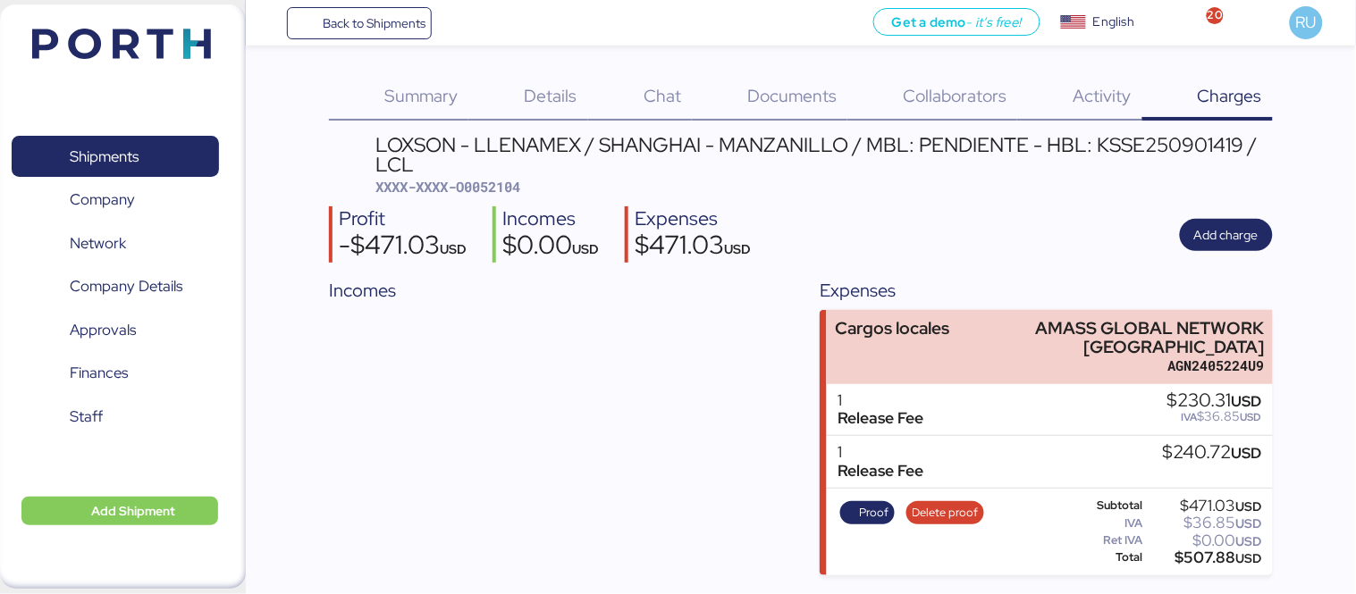
click at [513, 184] on span "XXXX-XXXX-O0052104" at bounding box center [448, 187] width 145 height 18
copy span "O0052104"
click at [150, 39] on img at bounding box center [121, 44] width 179 height 30
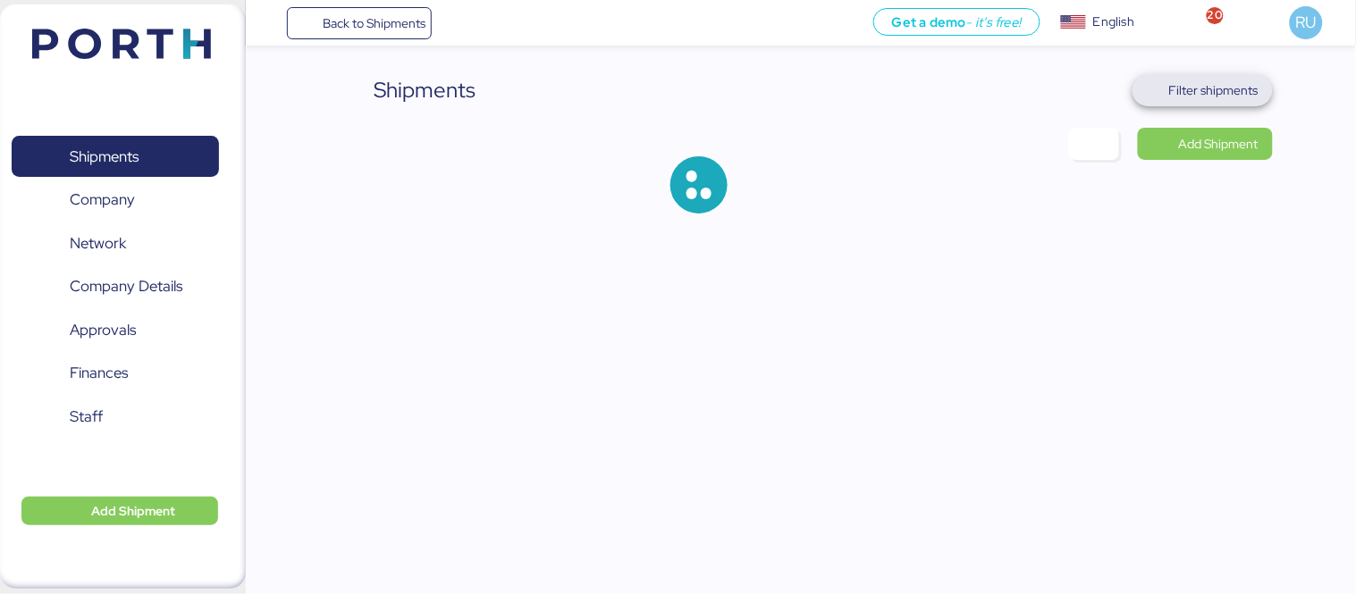
click at [1256, 84] on span "Filter shipments" at bounding box center [1213, 90] width 89 height 21
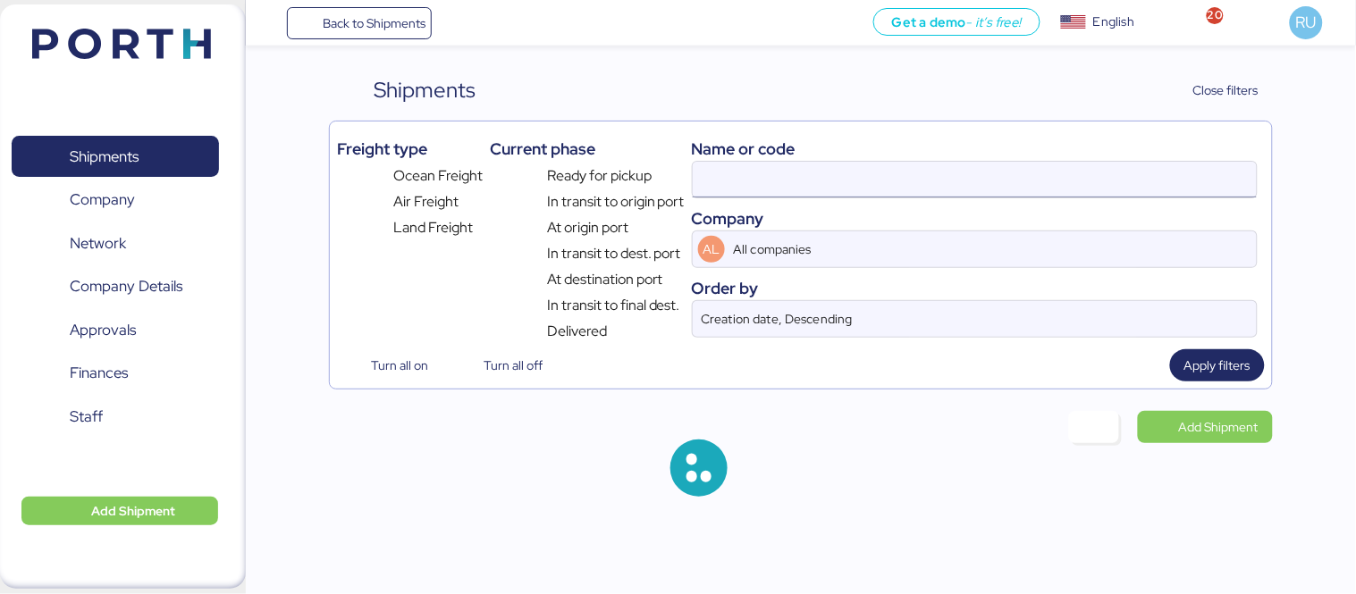
click at [882, 163] on input at bounding box center [975, 180] width 564 height 36
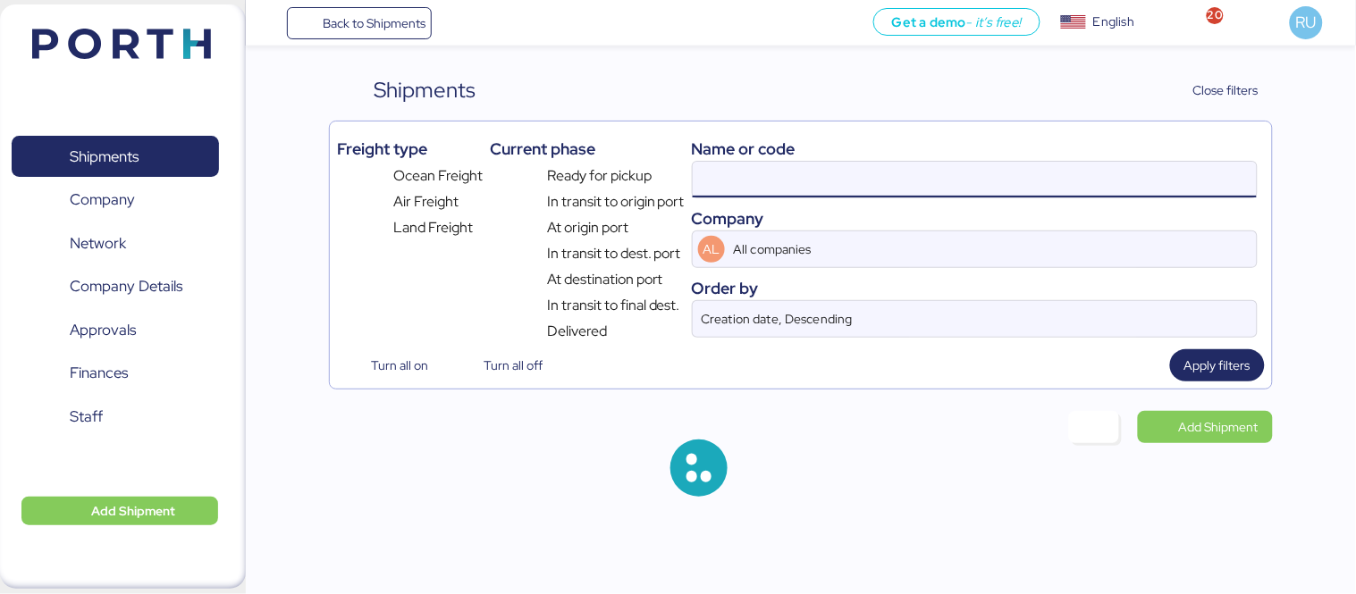
paste input "OOLU8899648830"
type input "OOLU8899648830"
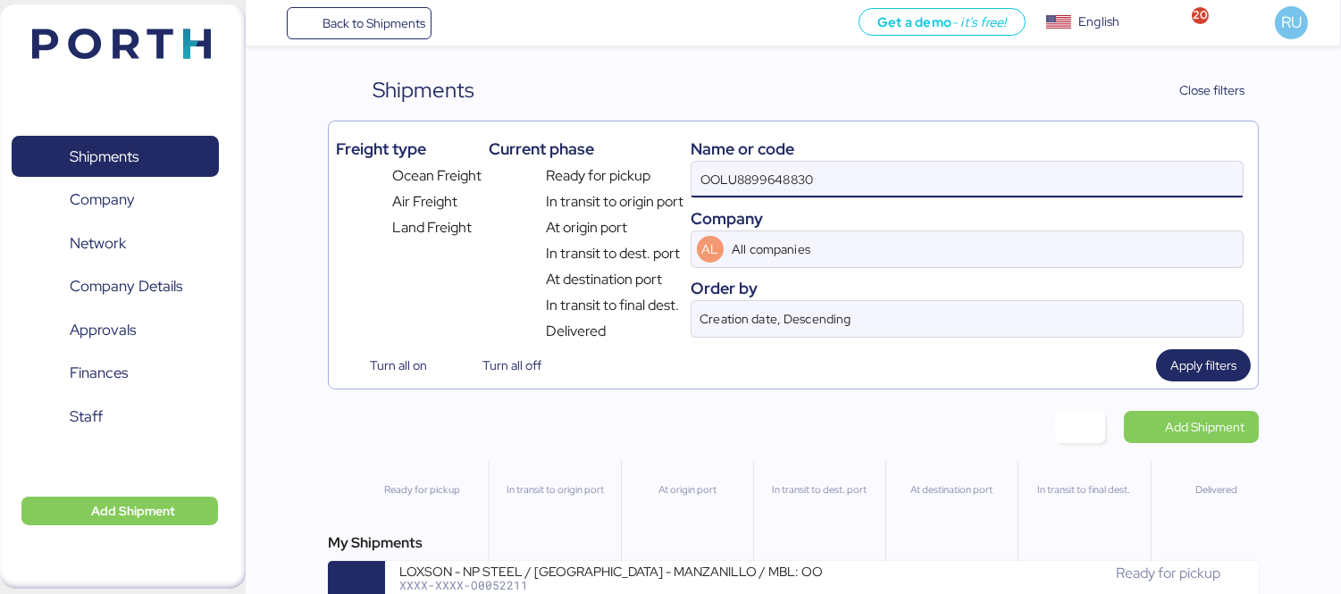
scroll to position [42, 0]
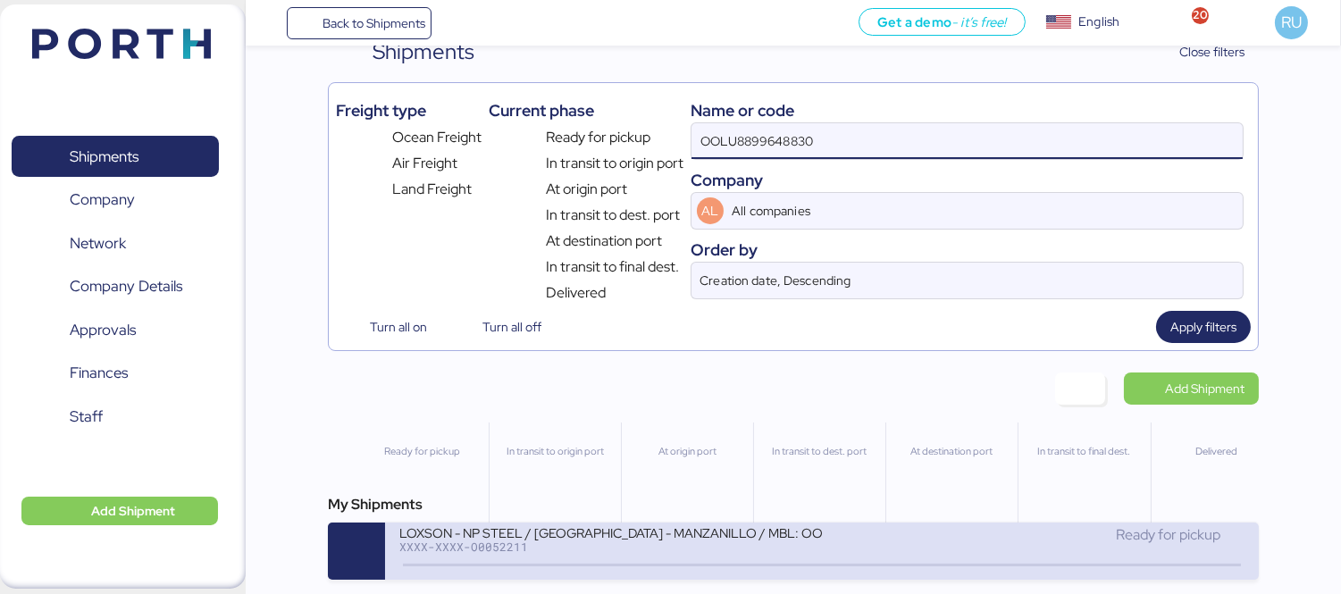
click at [621, 533] on div "LOXSON - NP STEEL / [GEOGRAPHIC_DATA] - MANZANILLO / MBL: OOLU8899648830 - HBL:…" at bounding box center [610, 532] width 423 height 15
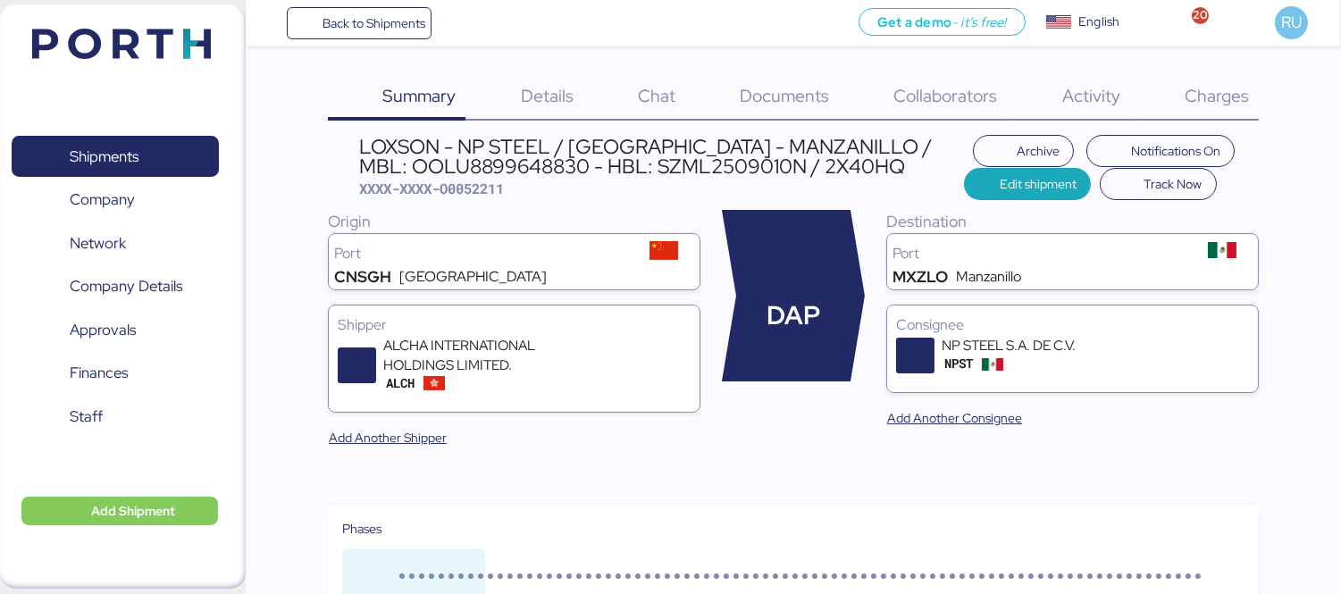
click at [1182, 105] on div "Charges 0" at bounding box center [1194, 97] width 129 height 46
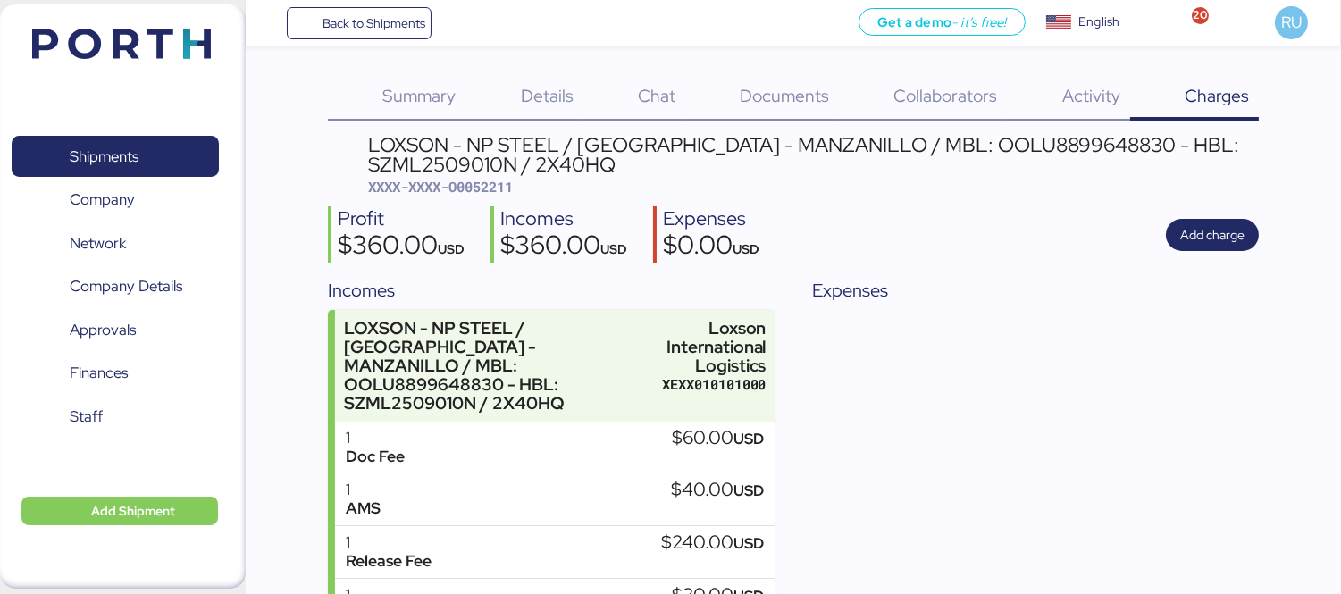
click at [1155, 273] on div "LOXSON - NP STEEL / [GEOGRAPHIC_DATA] - MANZANILLO / MBL: OOLU8899648830 - HBL:…" at bounding box center [793, 427] width 931 height 584
click at [1191, 256] on div "Profit $360.00 USD Incomes $360.00 USD Expenses $0.00 USD Add charge" at bounding box center [793, 234] width 931 height 56
click at [1189, 243] on span "Add charge" at bounding box center [1212, 234] width 64 height 21
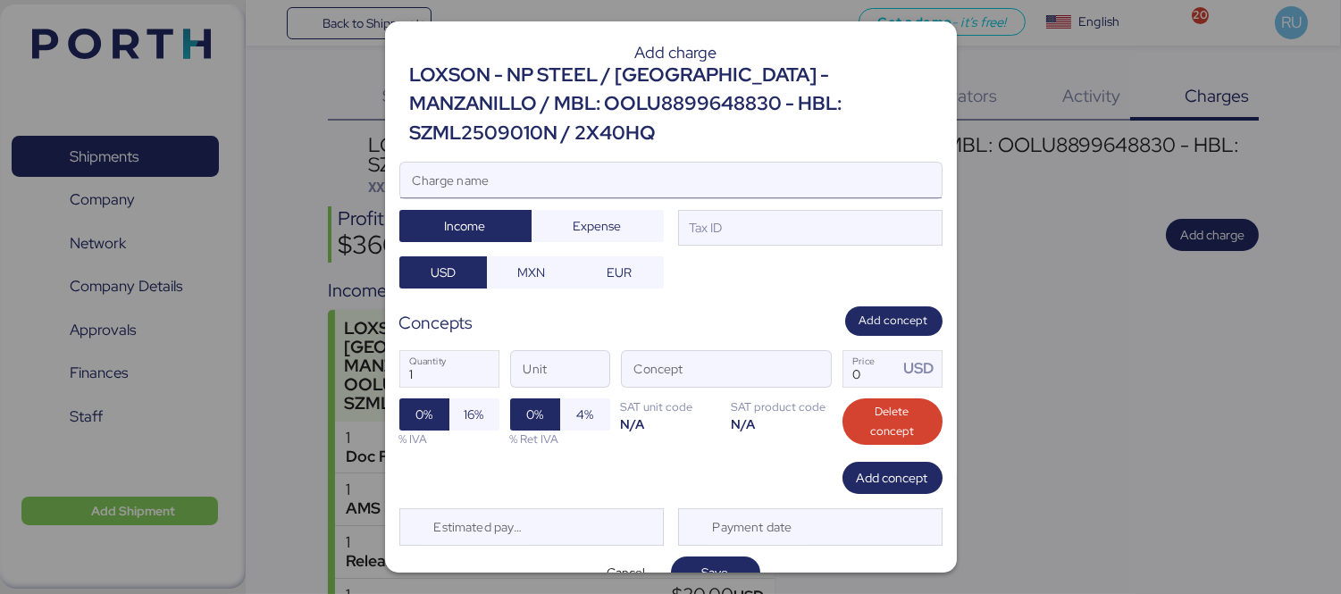
click at [810, 170] on input "Charge name" at bounding box center [671, 181] width 542 height 36
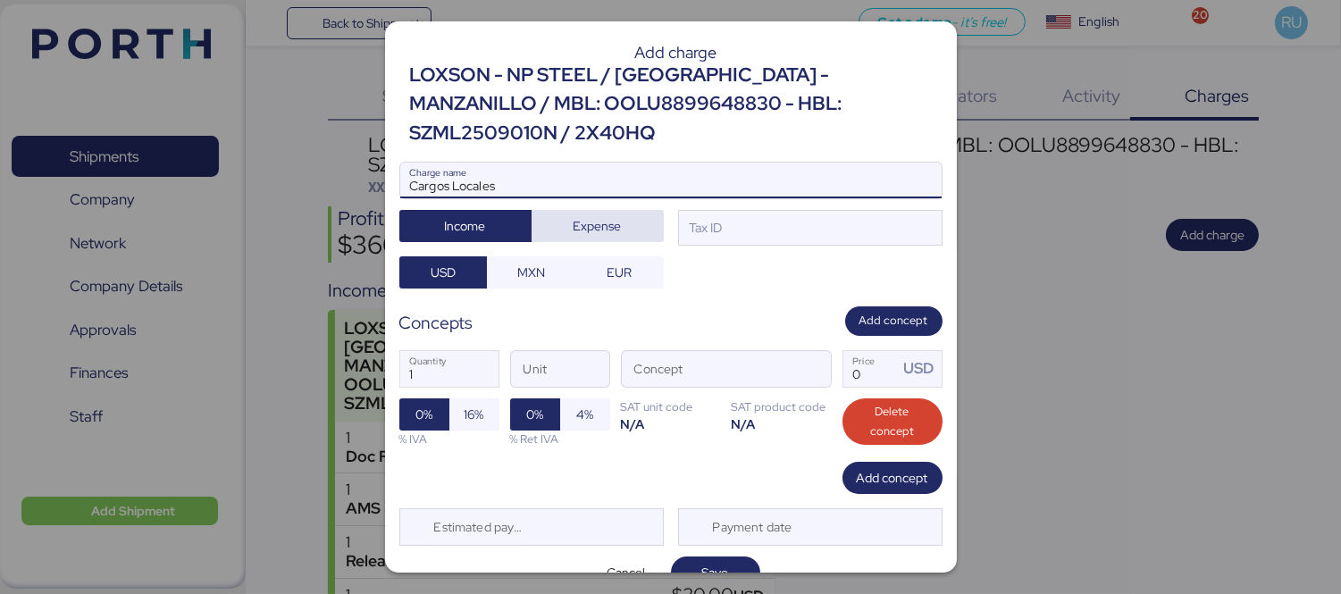
type input "Cargos Locales"
click at [609, 219] on span "Expense" at bounding box center [598, 225] width 48 height 21
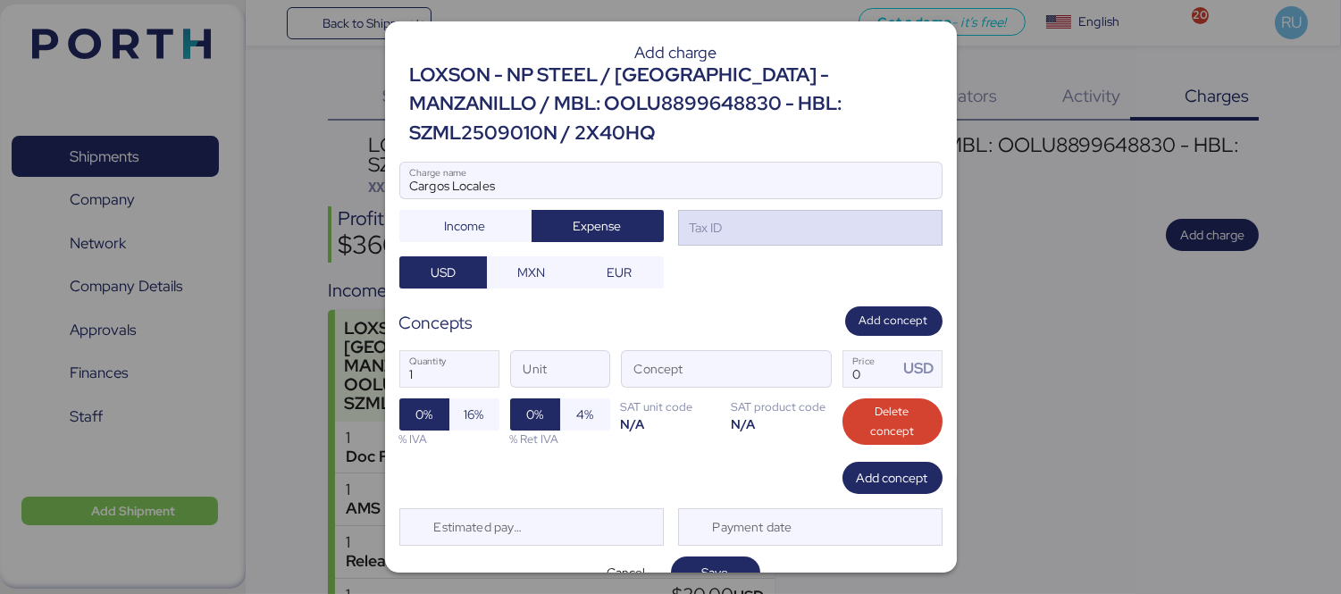
click at [744, 232] on div "Tax ID" at bounding box center [810, 228] width 265 height 36
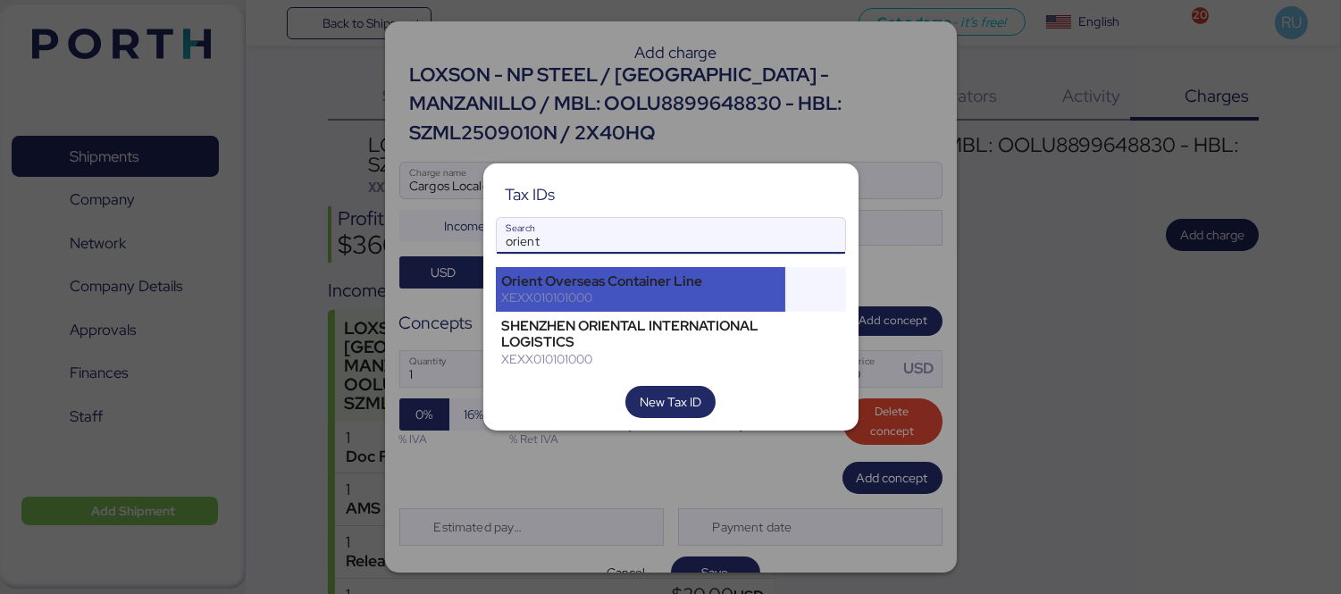
type input "orient"
click at [670, 298] on div "XEXX010101000" at bounding box center [641, 298] width 278 height 16
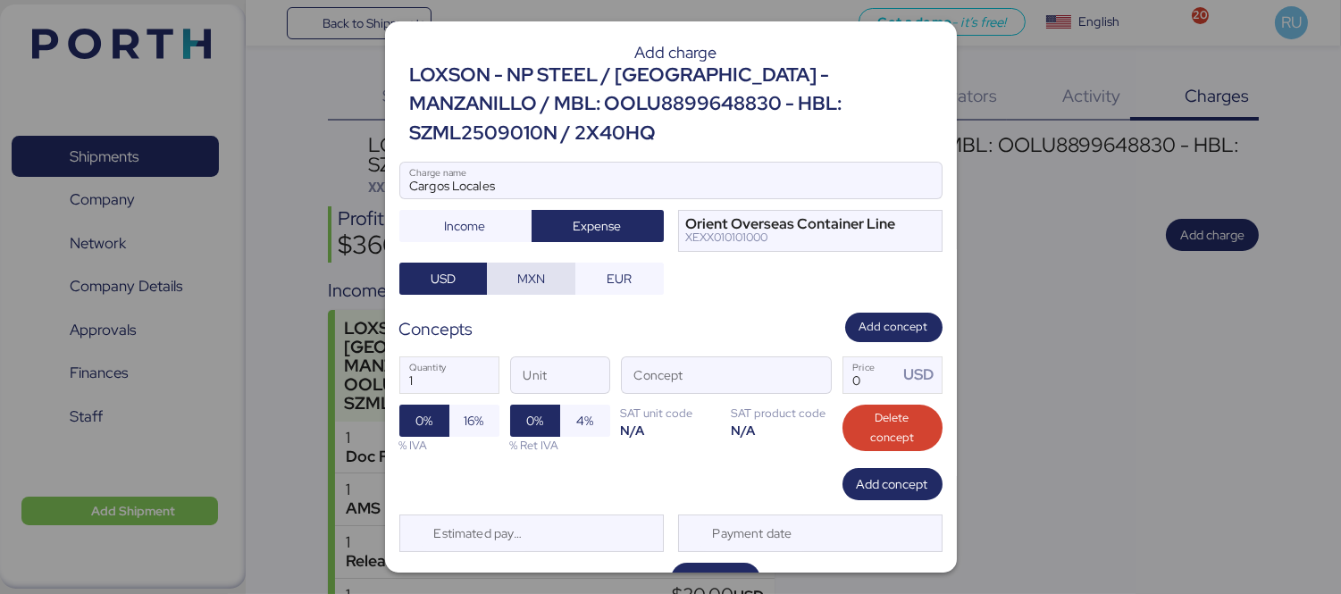
click at [546, 277] on span "MXN" at bounding box center [531, 278] width 60 height 25
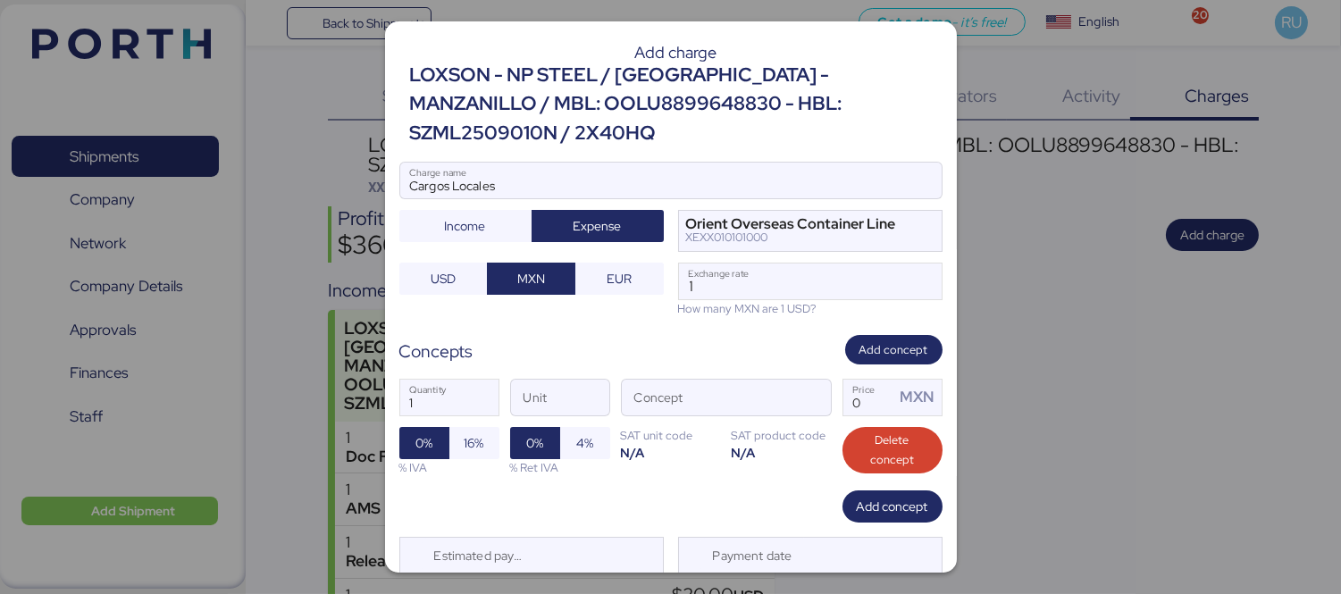
click at [719, 311] on div "How many MXN are 1 USD?" at bounding box center [810, 308] width 265 height 17
click at [686, 284] on input "1" at bounding box center [810, 282] width 263 height 36
type input "0"
paste input "18.3602"
type input "18.3602"
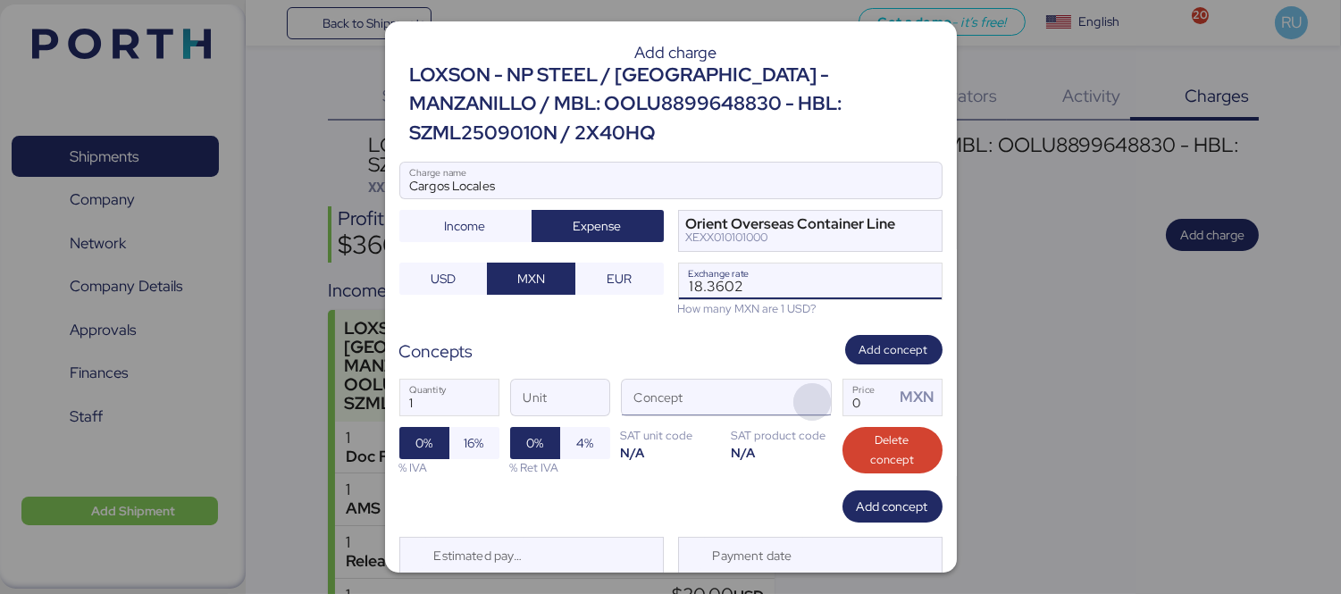
click at [798, 405] on span "button" at bounding box center [813, 402] width 38 height 38
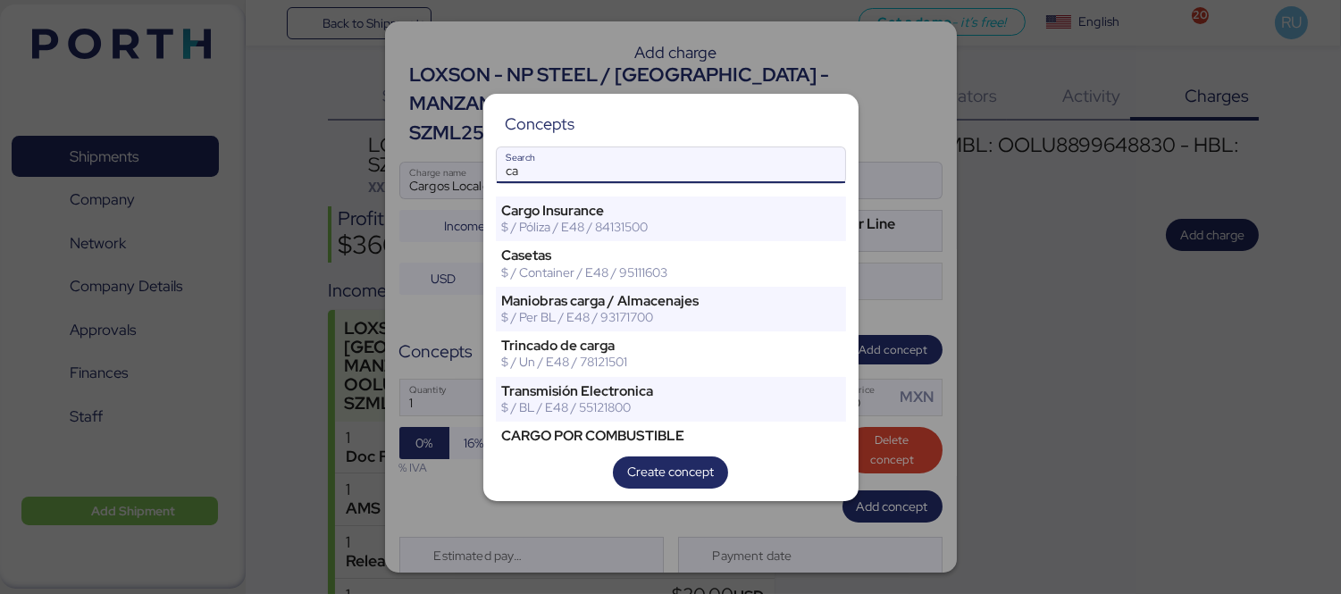
type input "c"
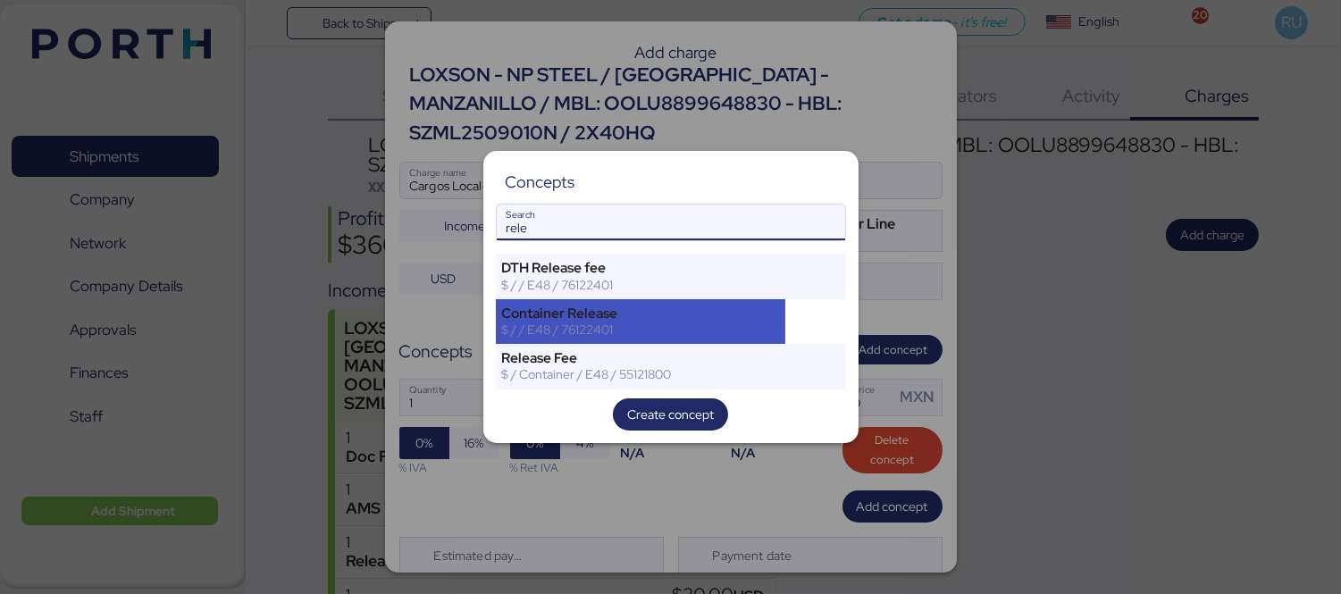
type input "rele"
click at [737, 338] on div "Container Release $ / / E48 / 76122401" at bounding box center [641, 321] width 290 height 45
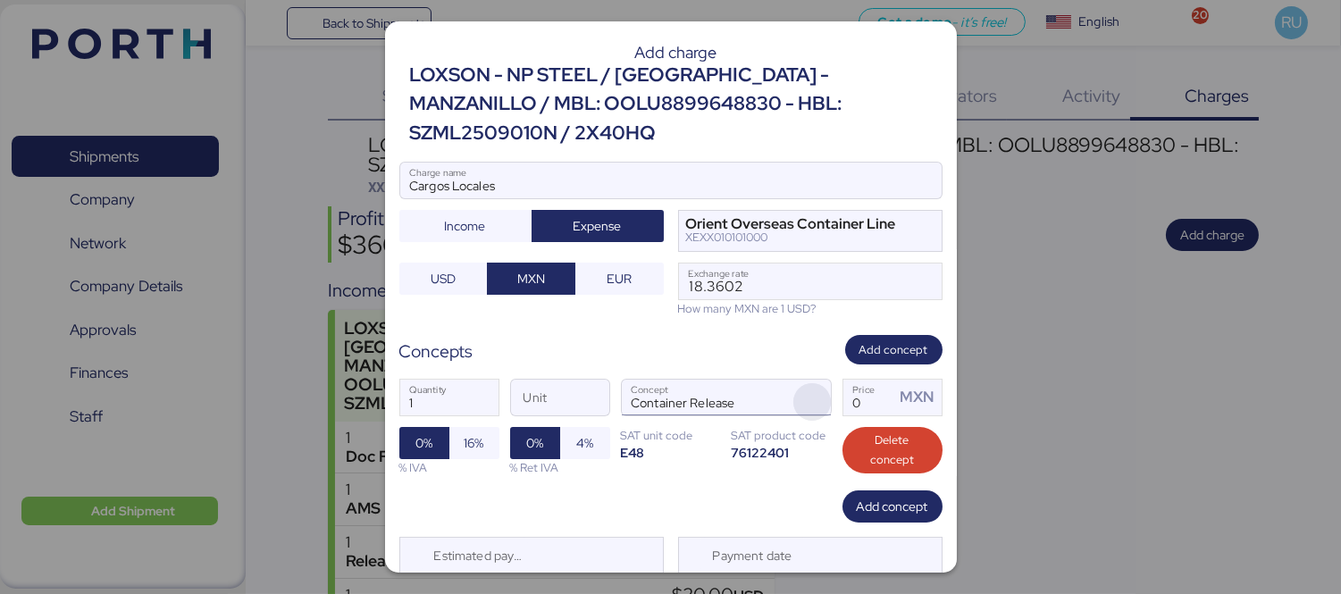
click at [794, 407] on span "button" at bounding box center [813, 402] width 38 height 38
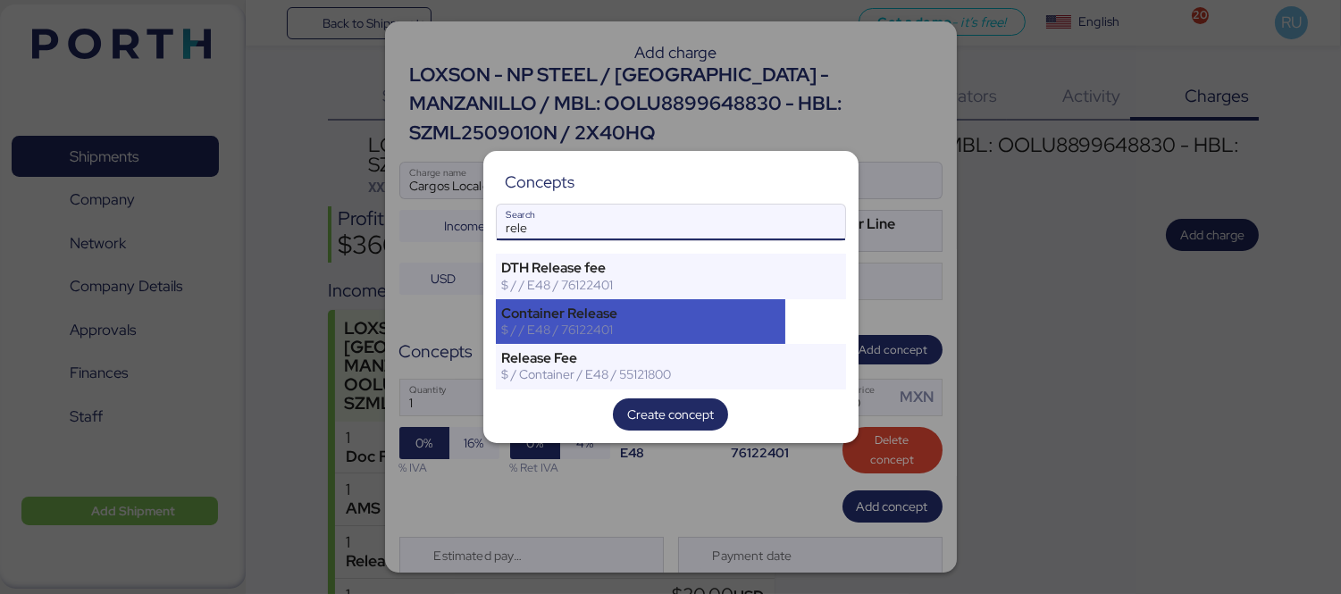
type input "rele"
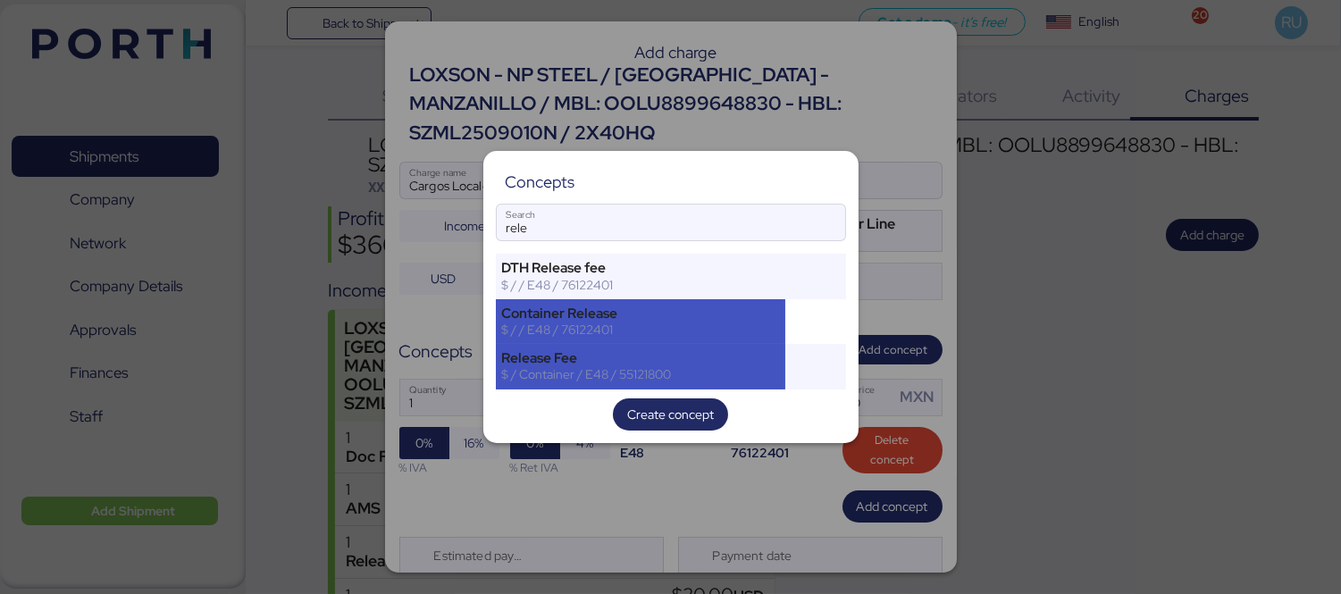
drag, startPoint x: 642, startPoint y: 332, endPoint x: 675, endPoint y: 362, distance: 44.3
click at [675, 362] on div "DTH Release fee $ / / E48 / 76122401 Container Release $ / / E48 / 76122401 Rel…" at bounding box center [671, 321] width 350 height 135
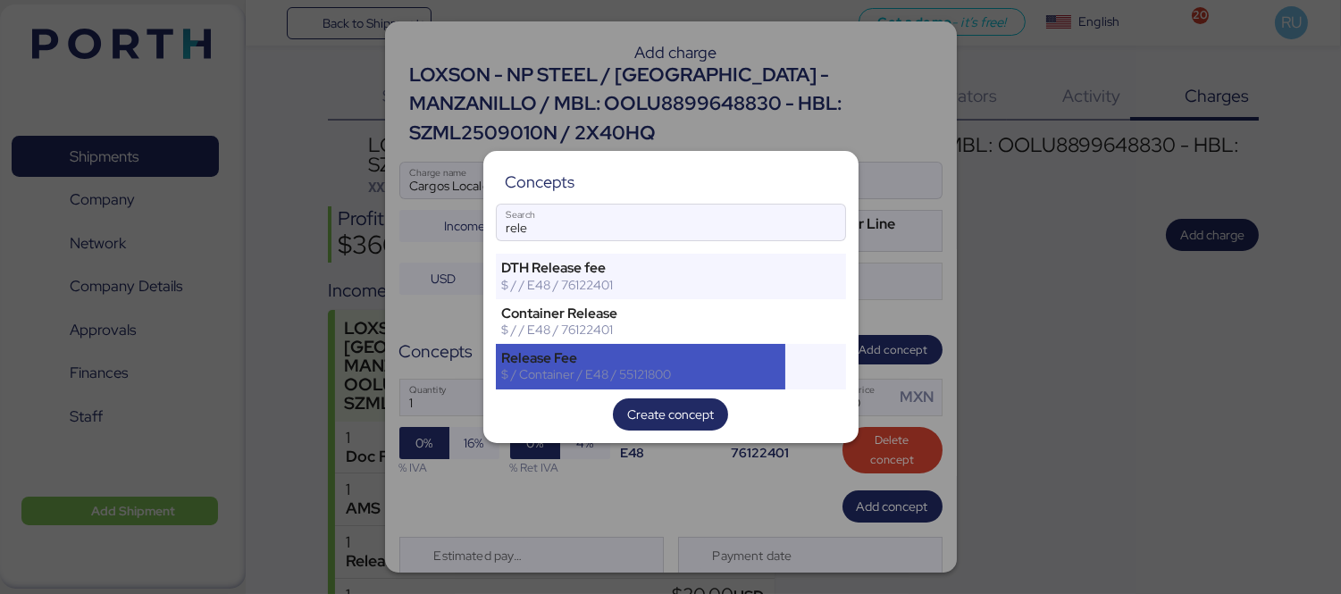
click at [675, 362] on div "Release Fee" at bounding box center [641, 358] width 278 height 16
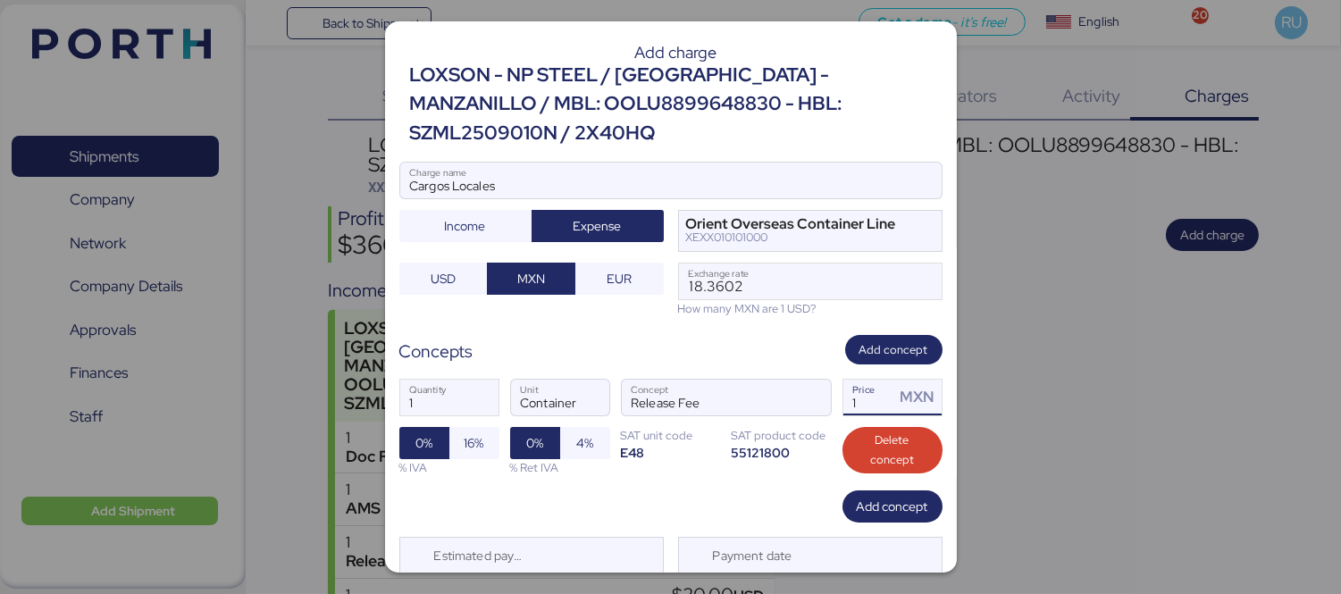
click at [876, 391] on input "1" at bounding box center [870, 398] width 52 height 36
type input "0"
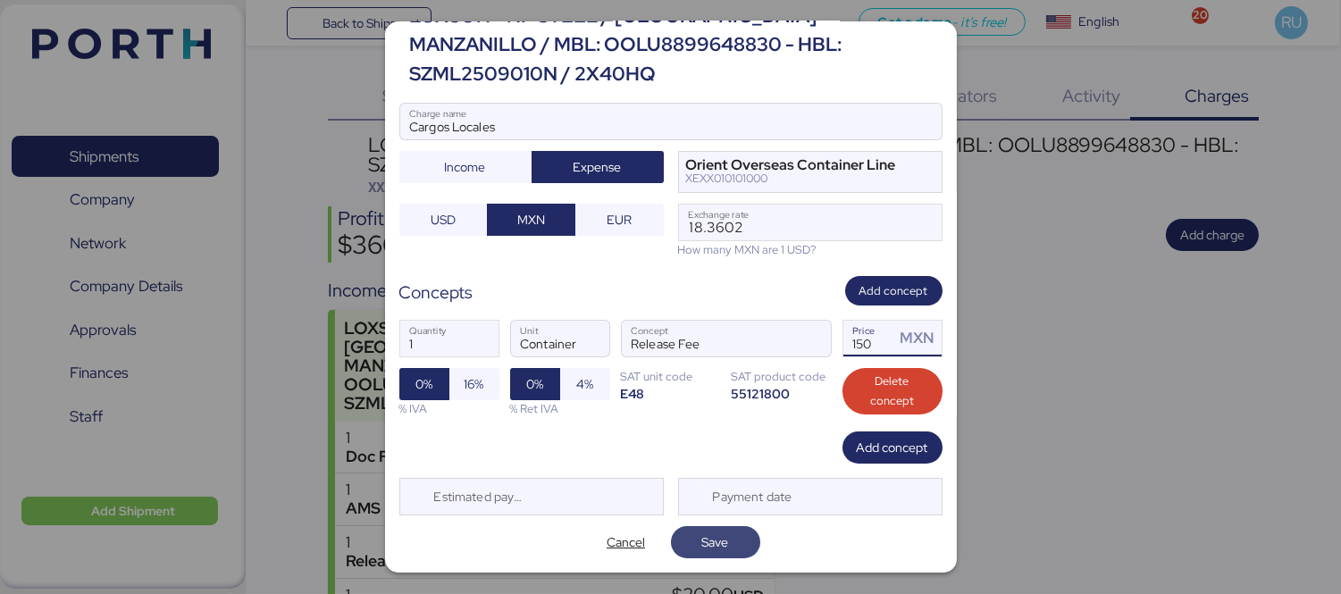
type input "150"
click at [710, 540] on span "Save" at bounding box center [715, 542] width 27 height 21
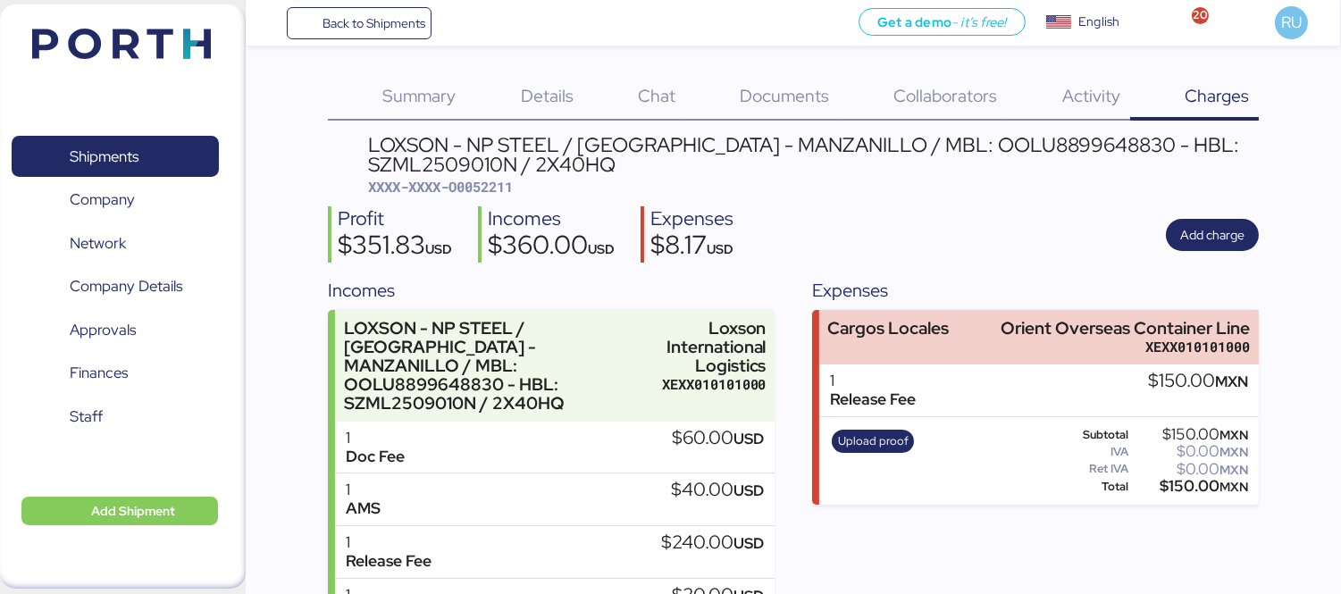
click at [878, 424] on div "Upload proof" at bounding box center [874, 460] width 94 height 73
click at [881, 433] on span "Upload proof" at bounding box center [873, 442] width 71 height 20
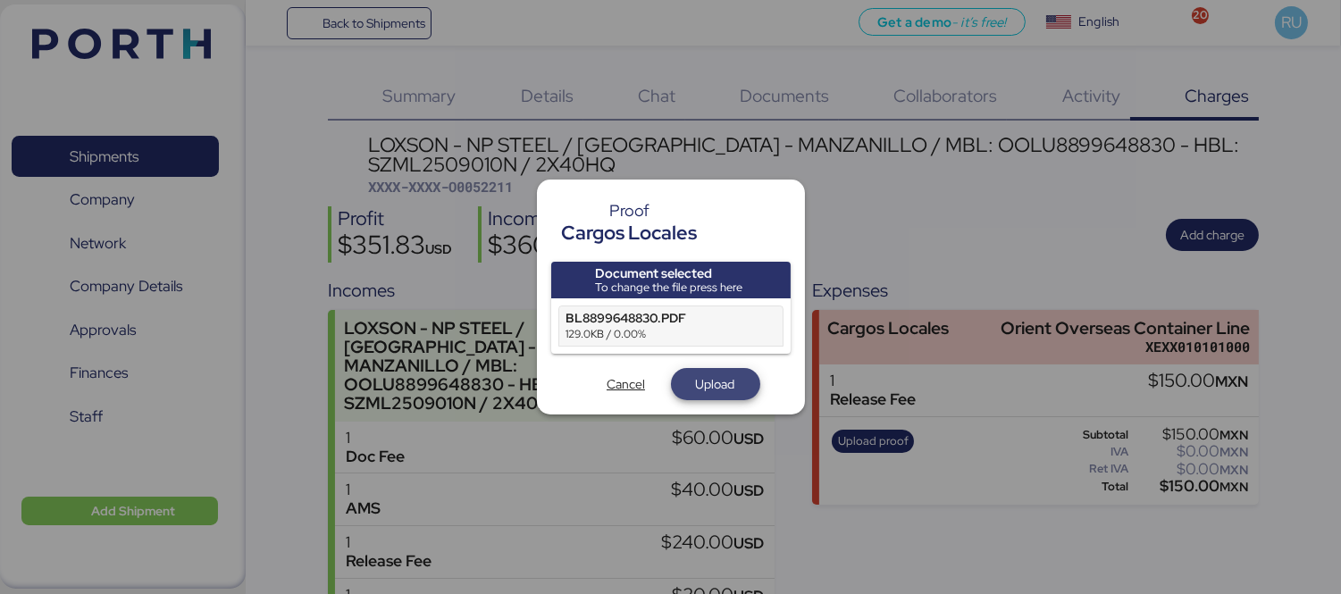
click at [727, 379] on span "Upload" at bounding box center [715, 384] width 39 height 21
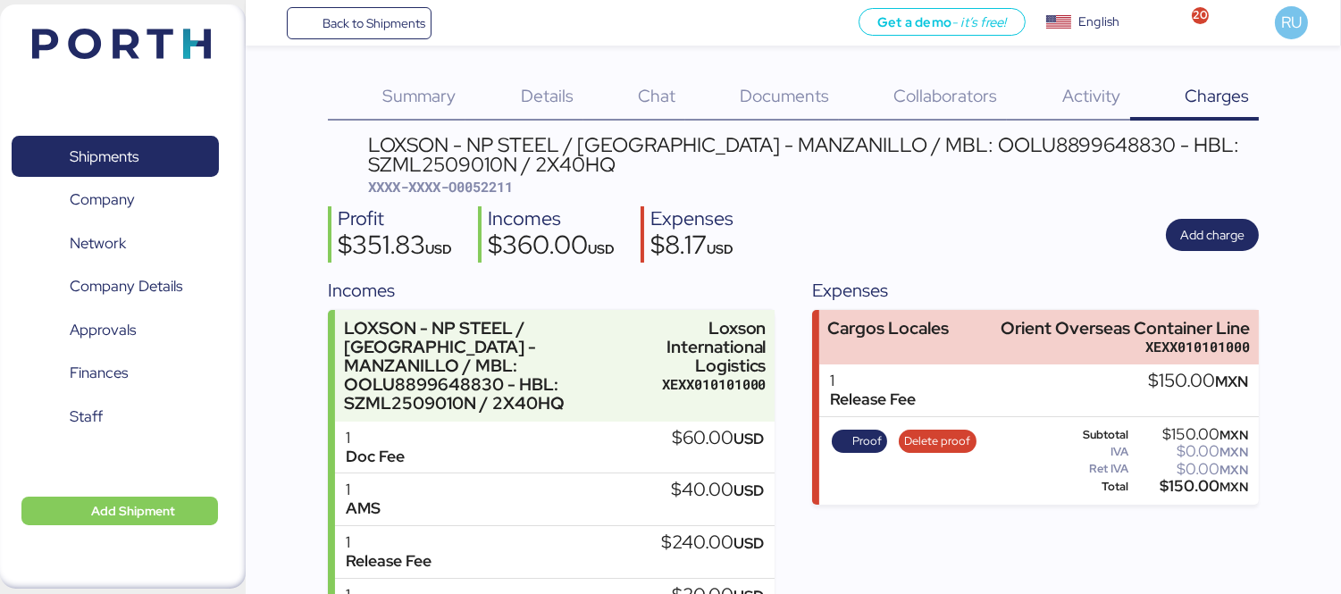
click at [512, 207] on div "Incomes" at bounding box center [551, 219] width 127 height 26
click at [487, 194] on span "XXXX-XXXX-O0052211" at bounding box center [440, 187] width 145 height 18
copy span "O0052211"
click at [1120, 208] on div "Profit $351.83 USD Incomes $360.00 USD Expenses $8.17 USD Add charge" at bounding box center [793, 234] width 931 height 56
